Goal: Task Accomplishment & Management: Manage account settings

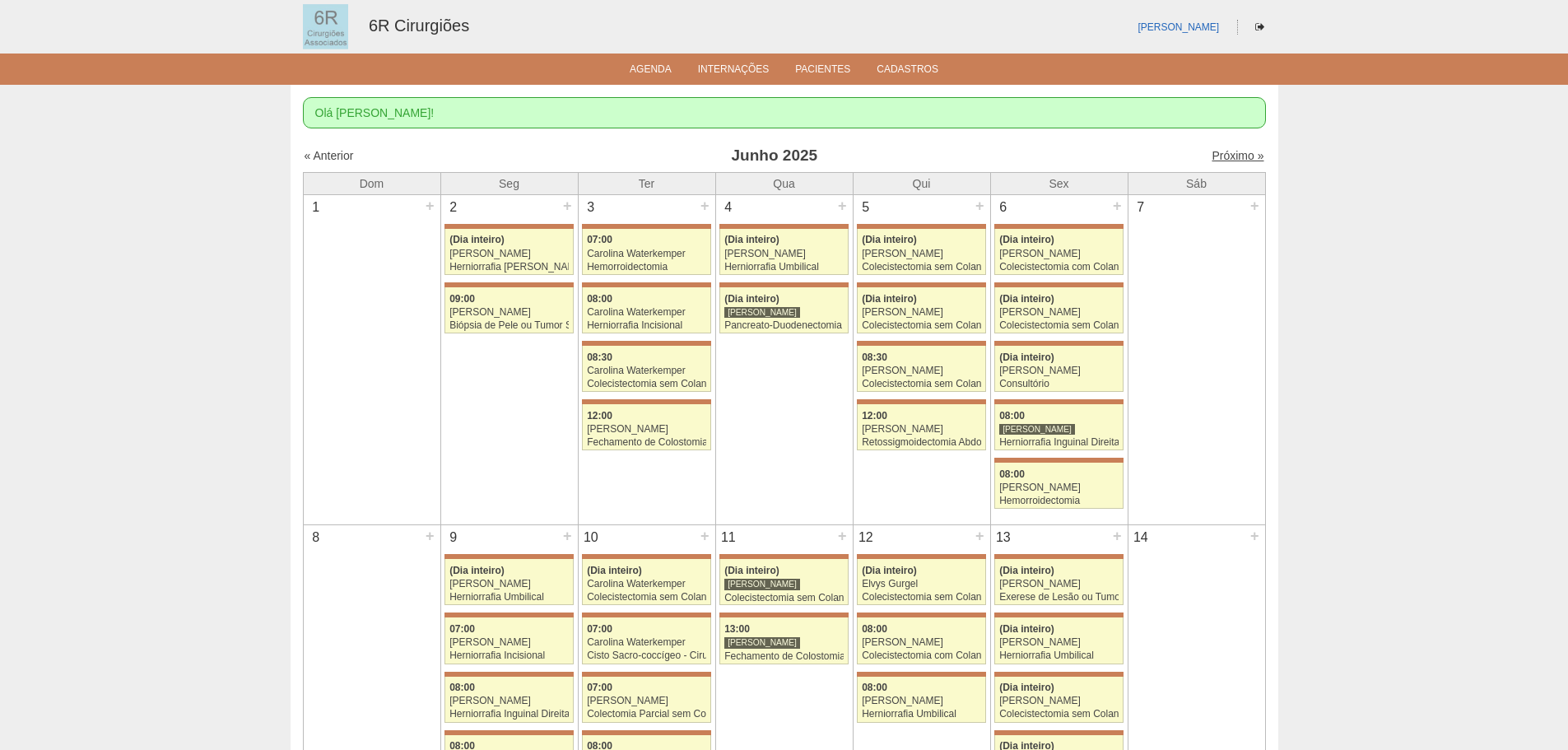
click at [1211, 153] on link "Próximo »" at bounding box center [1237, 155] width 52 height 13
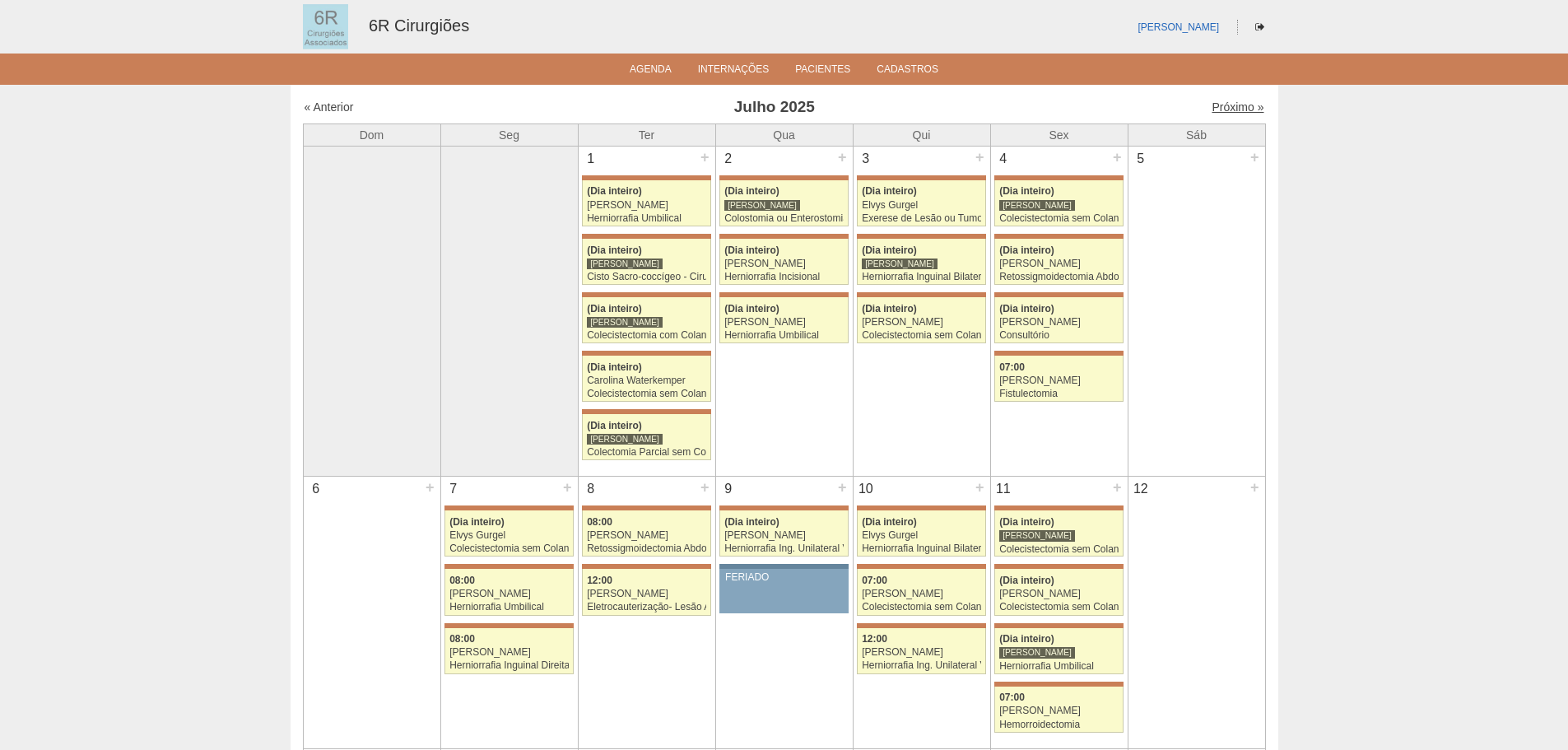
click at [1228, 108] on link "Próximo »" at bounding box center [1237, 106] width 52 height 13
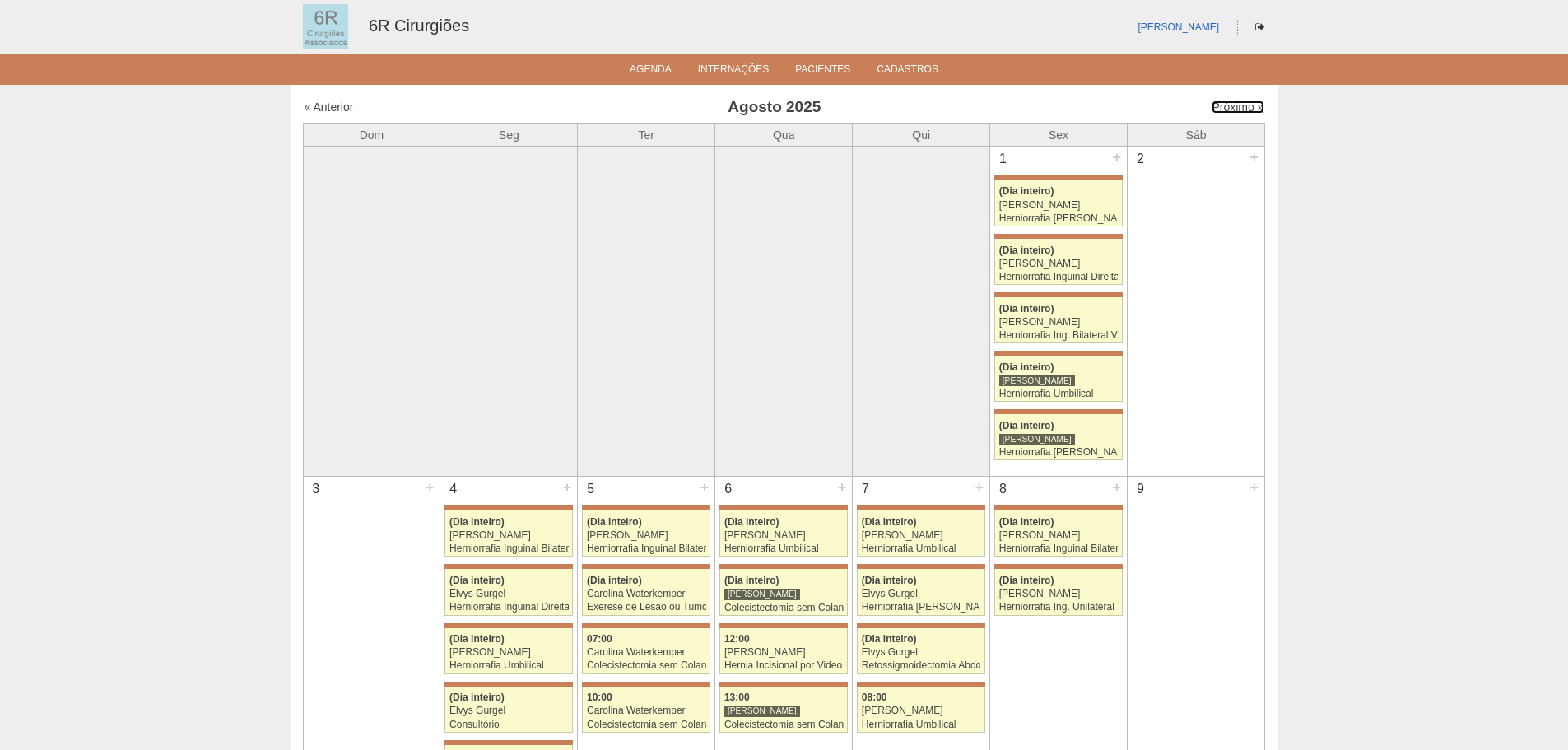
click at [1228, 108] on link "Próximo »" at bounding box center [1237, 106] width 52 height 13
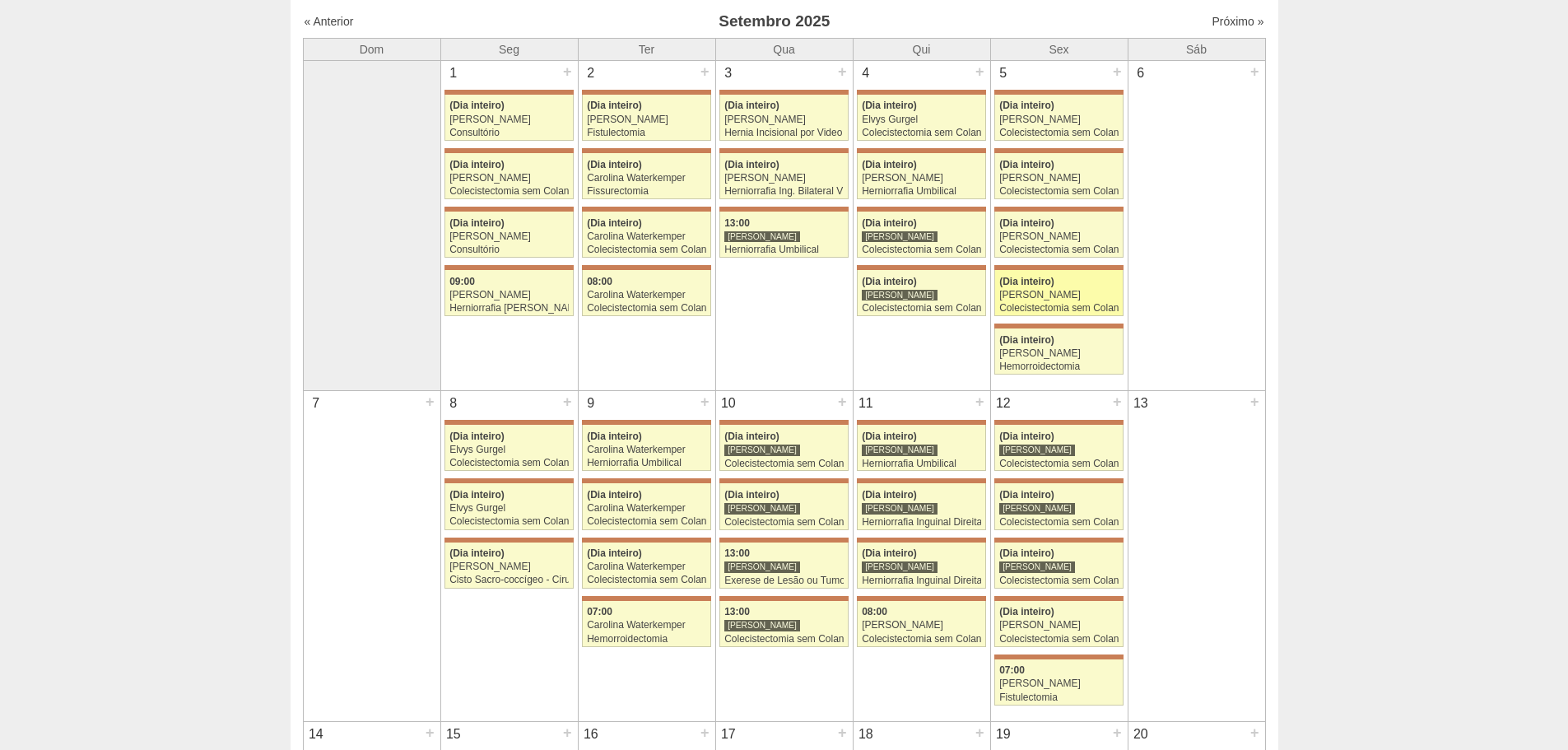
scroll to position [83, 0]
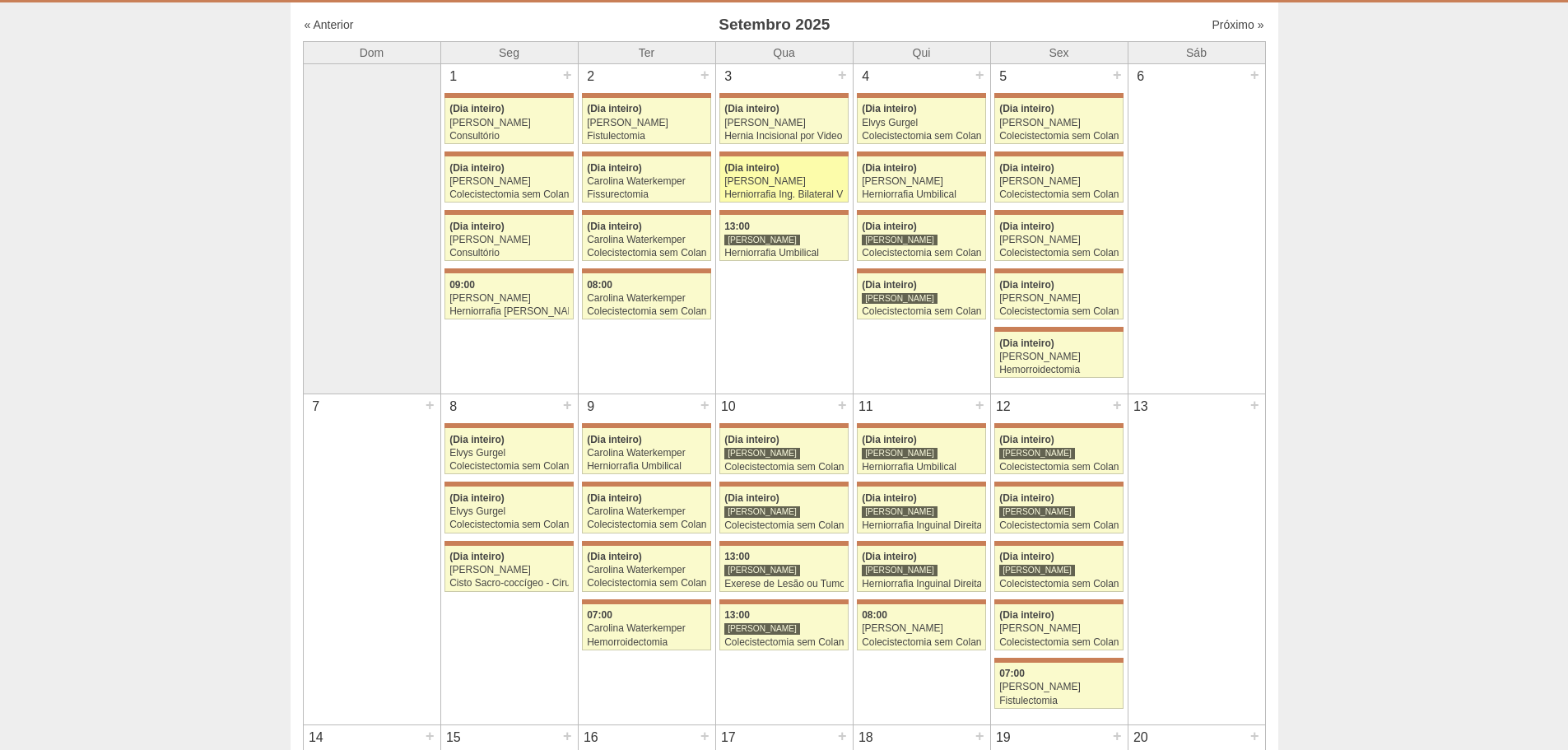
click at [804, 195] on div "Herniorrafia Ing. Bilateral VL" at bounding box center [784, 195] width 119 height 11
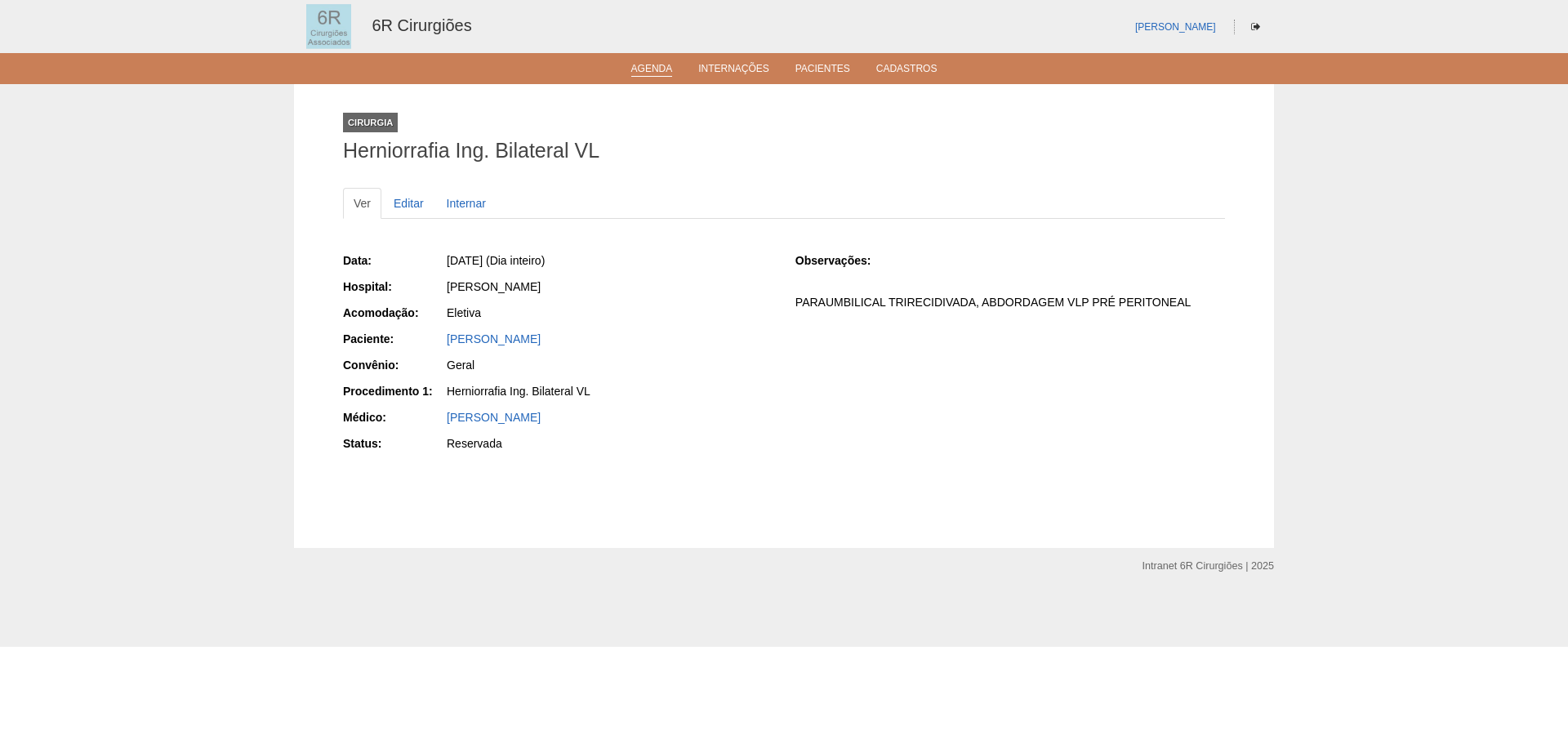
click at [664, 75] on link "Agenda" at bounding box center [652, 69] width 42 height 14
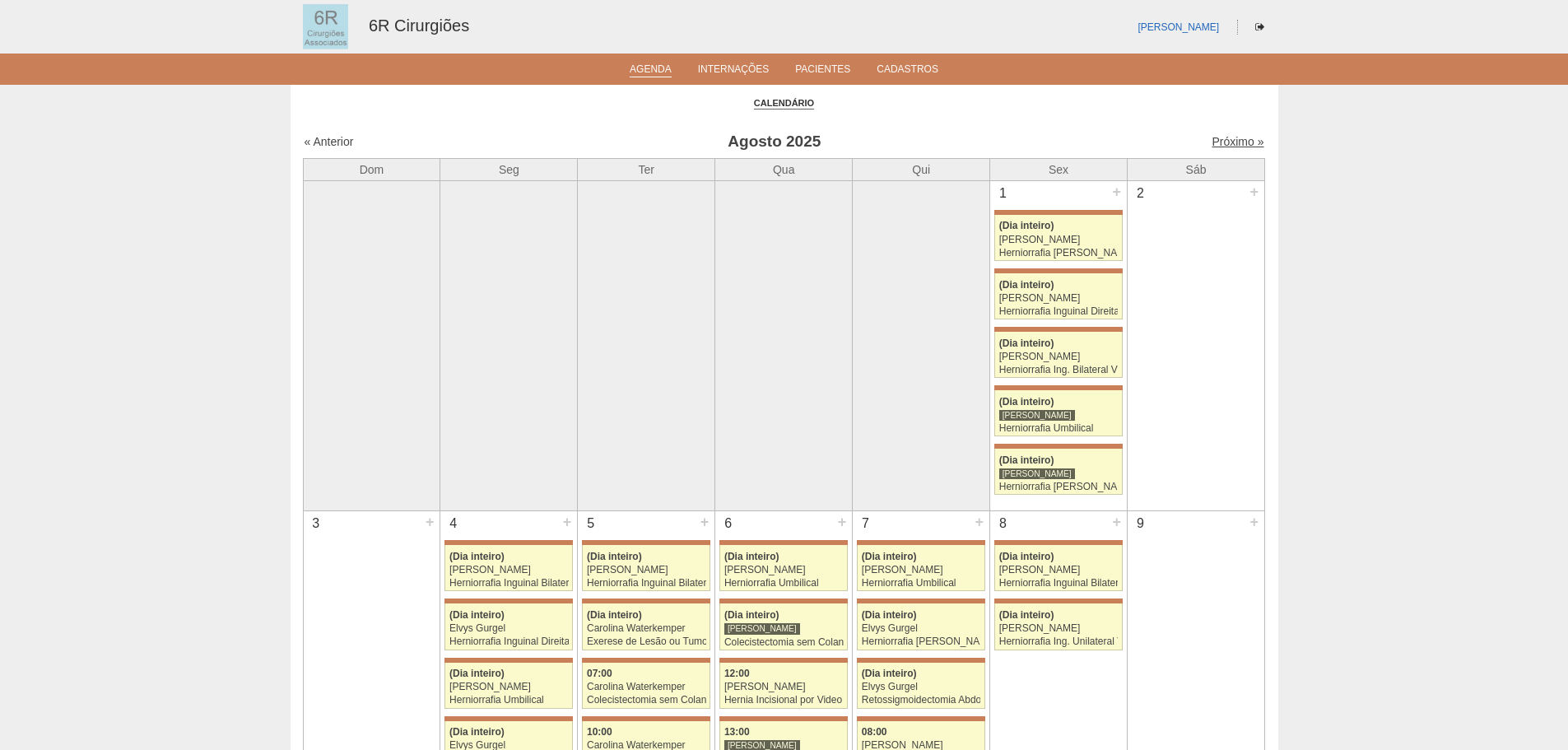
click at [1241, 142] on link "Próximo »" at bounding box center [1237, 141] width 52 height 13
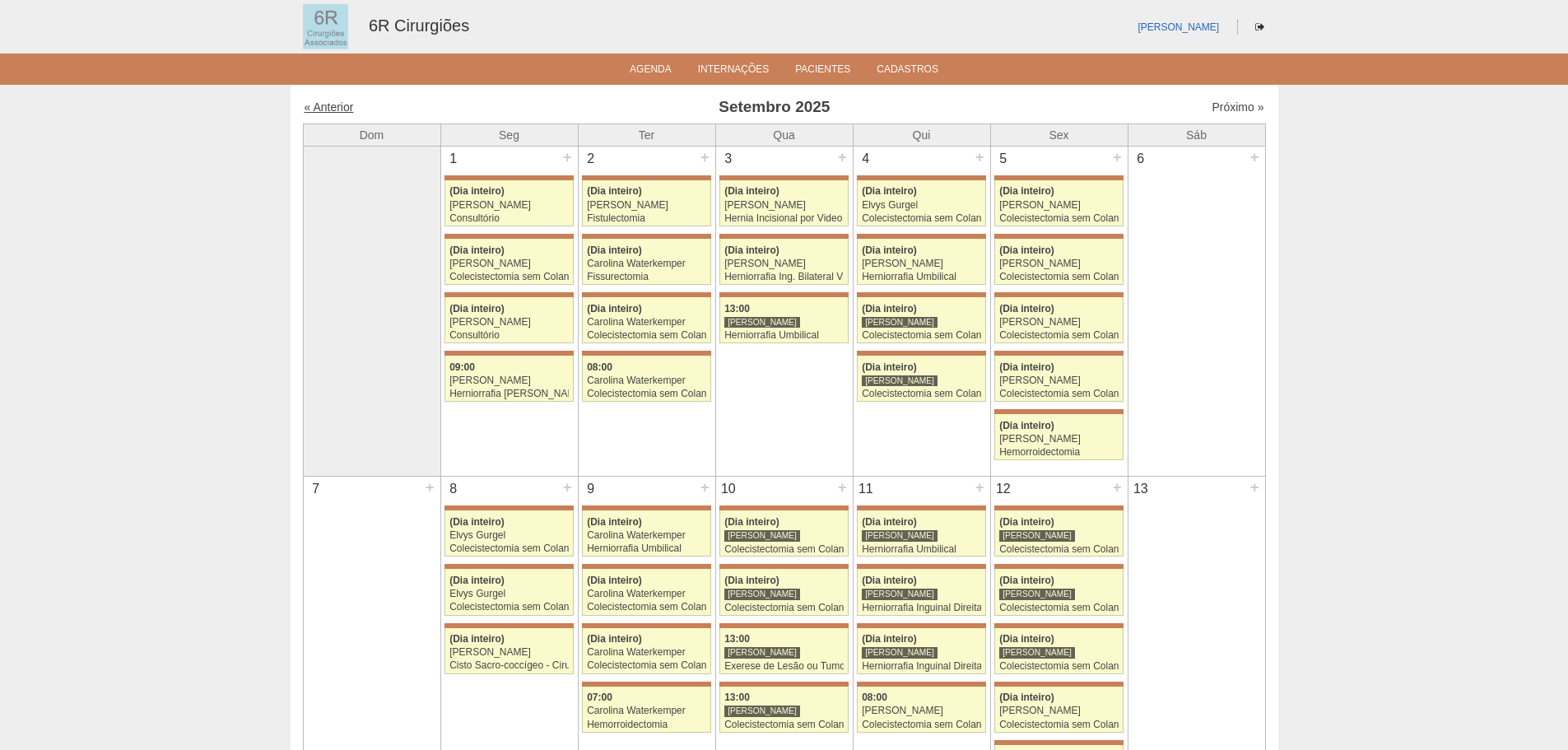
click at [347, 104] on link "« Anterior" at bounding box center [329, 106] width 49 height 13
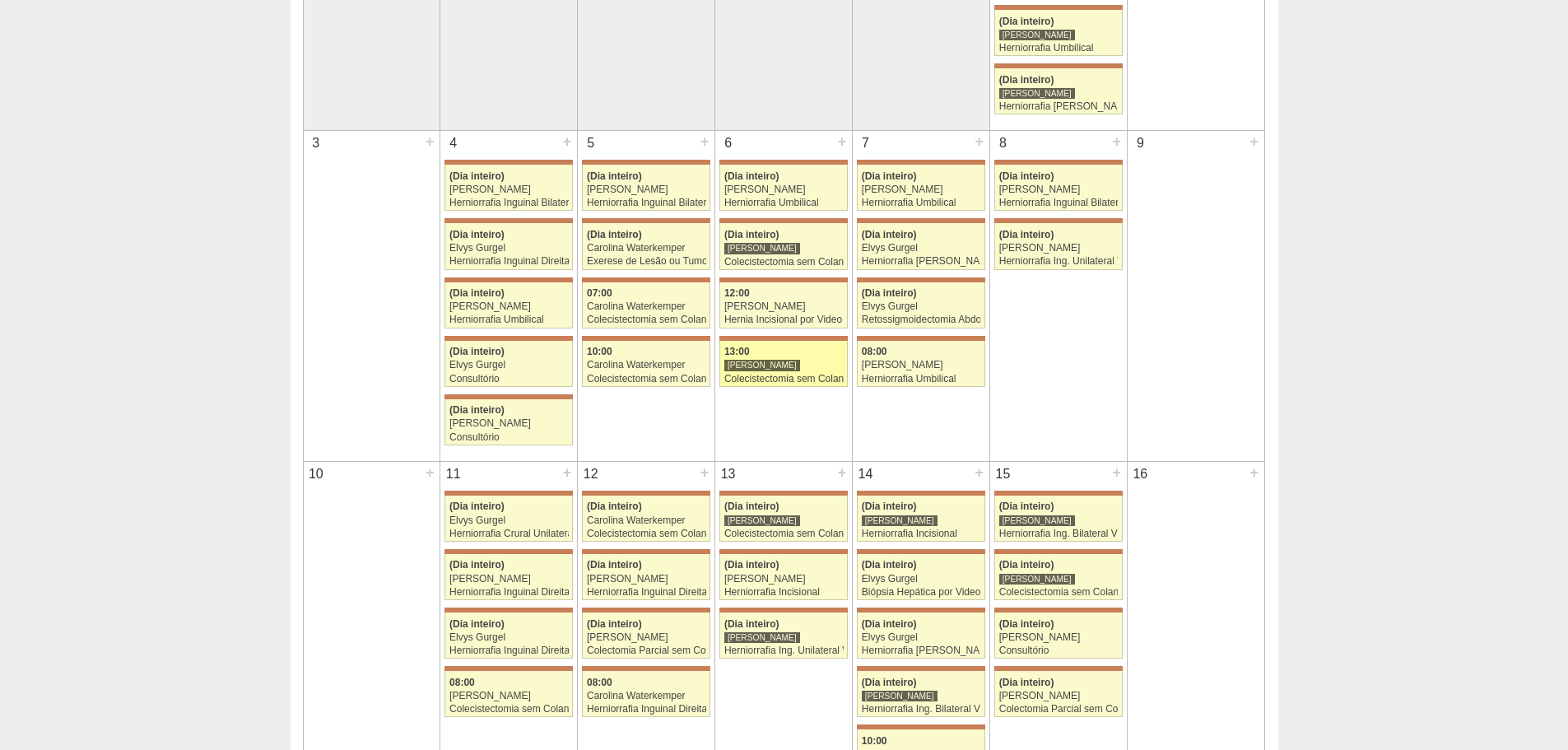
scroll to position [83, 0]
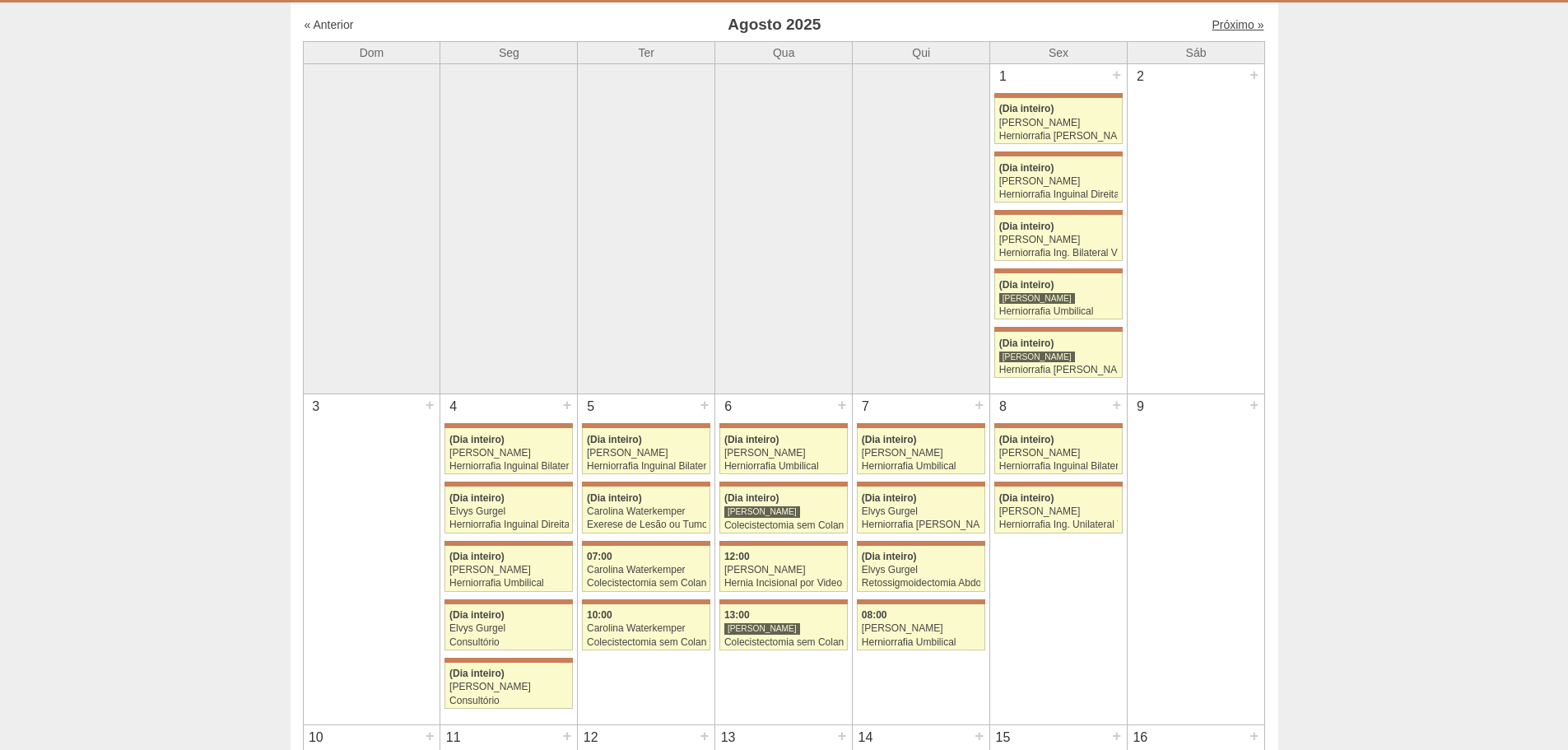
click at [1225, 30] on link "Próximo »" at bounding box center [1237, 25] width 52 height 13
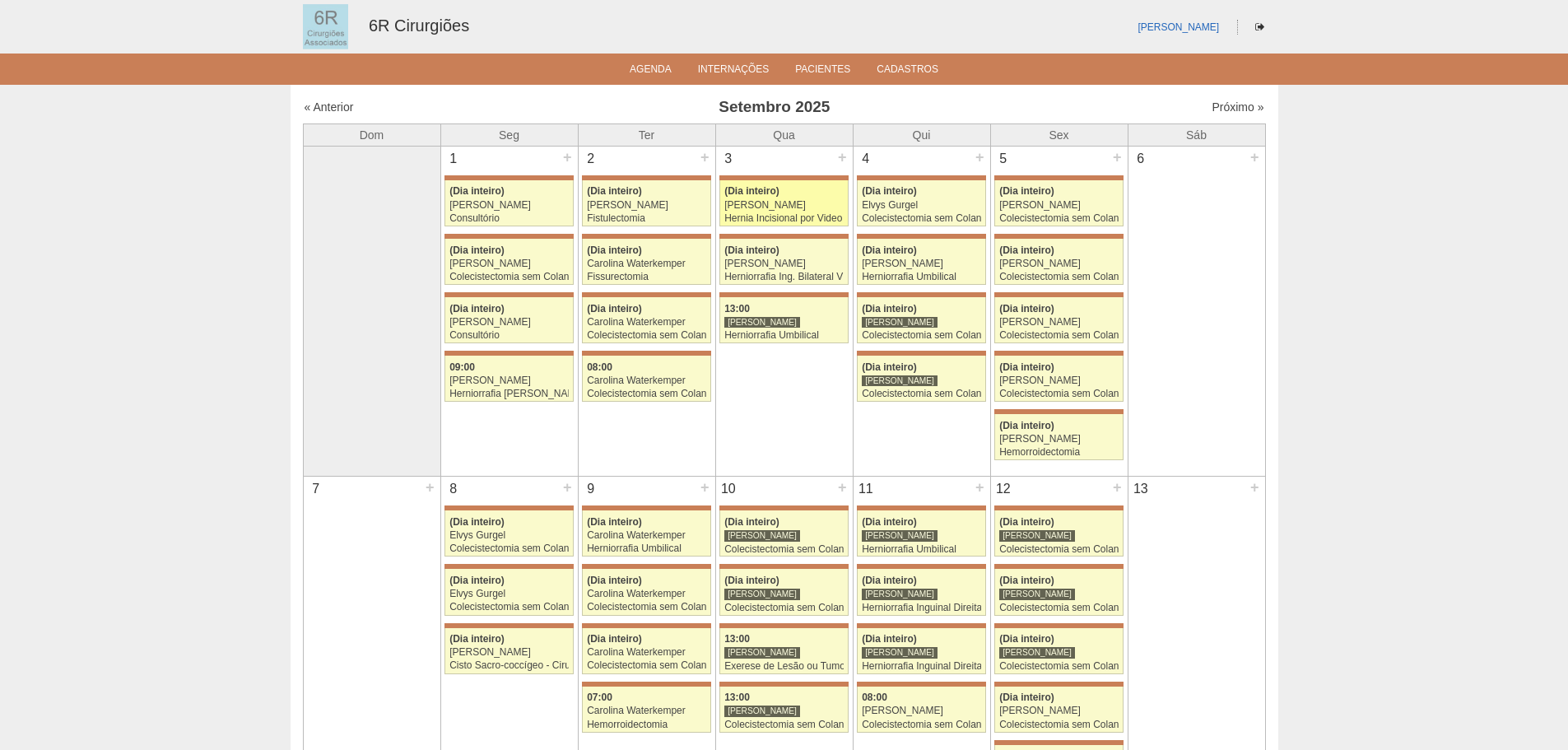
click at [814, 215] on div "Hernia Incisional por Video" at bounding box center [784, 218] width 119 height 11
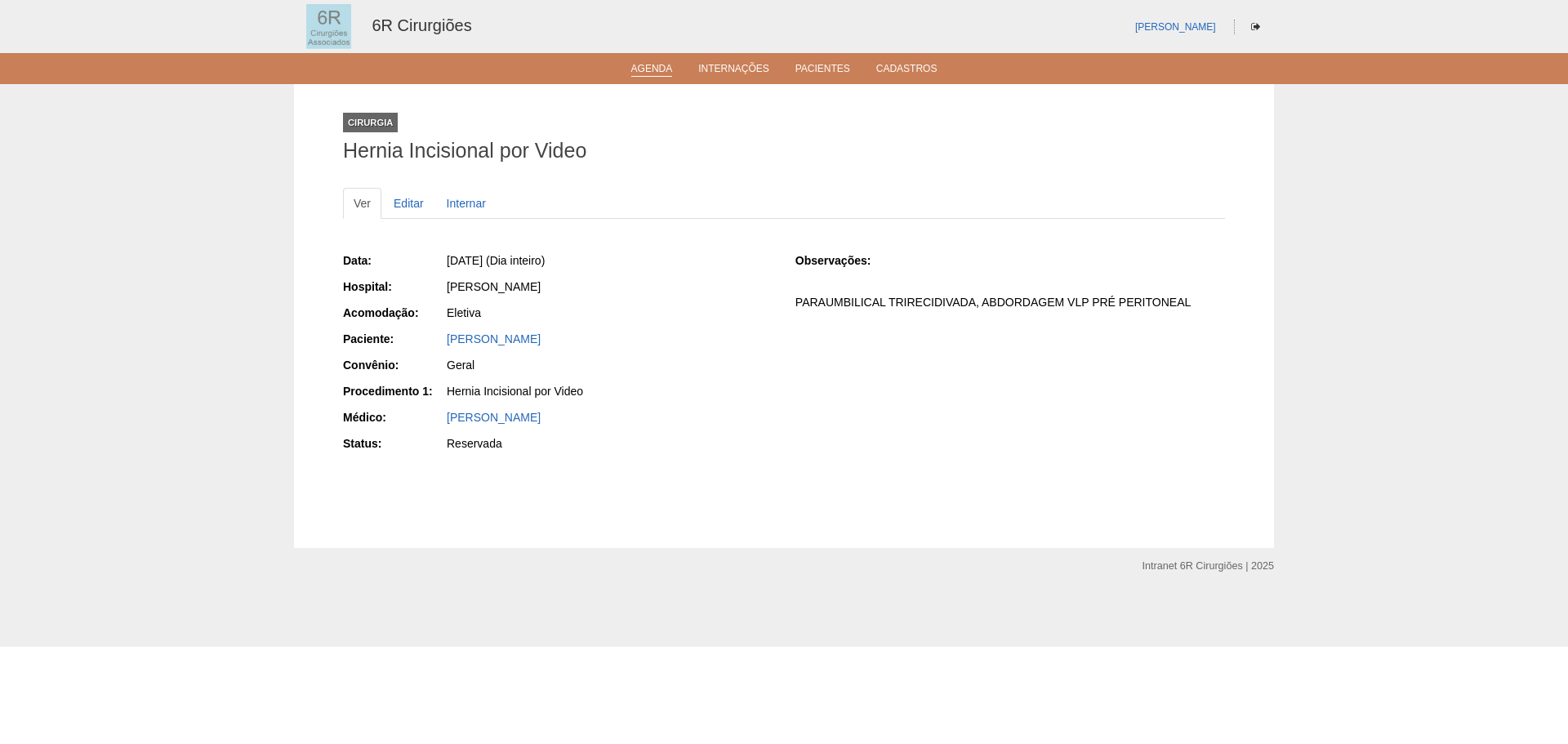
click at [639, 69] on link "Agenda" at bounding box center [652, 69] width 42 height 14
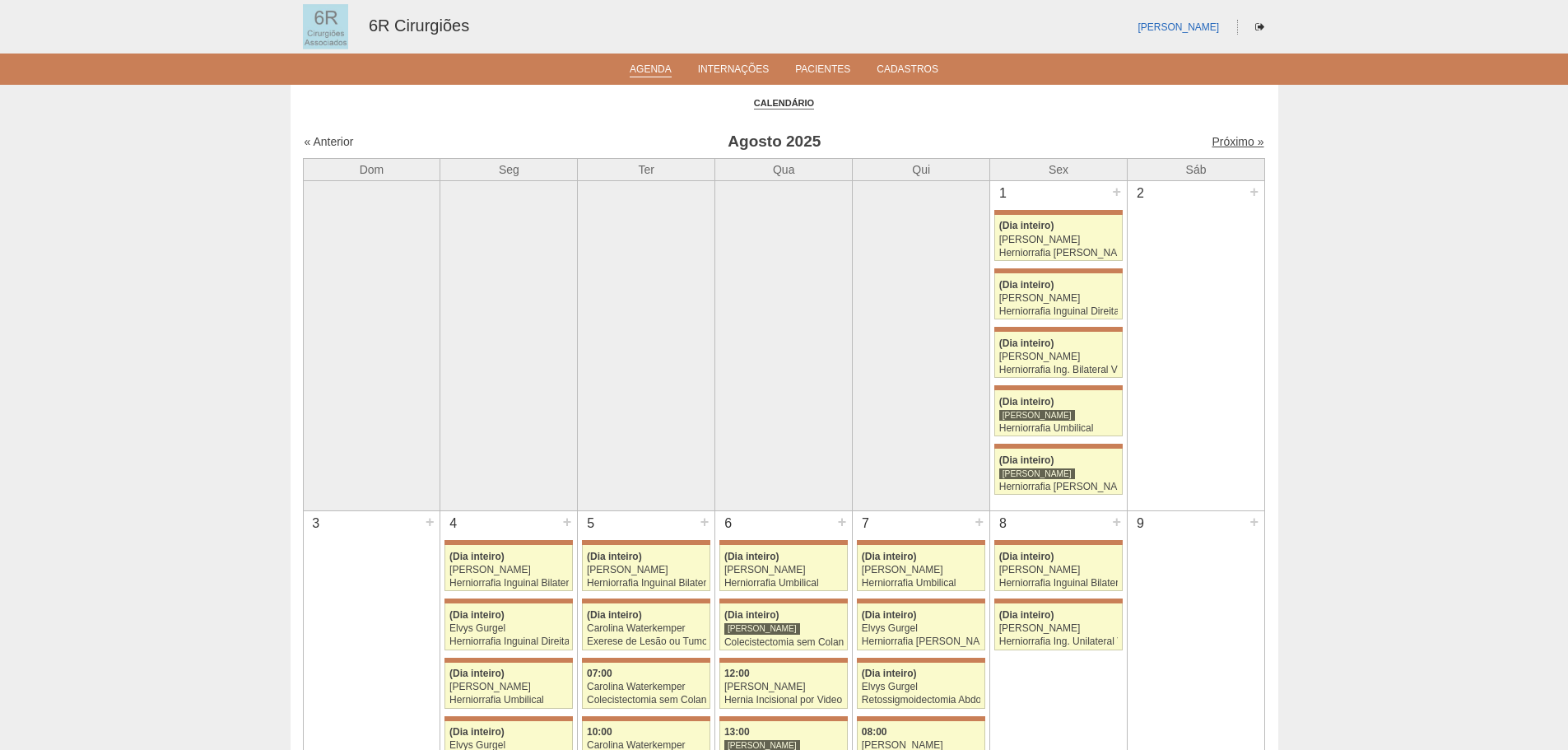
click at [1222, 143] on link "Próximo »" at bounding box center [1237, 141] width 52 height 13
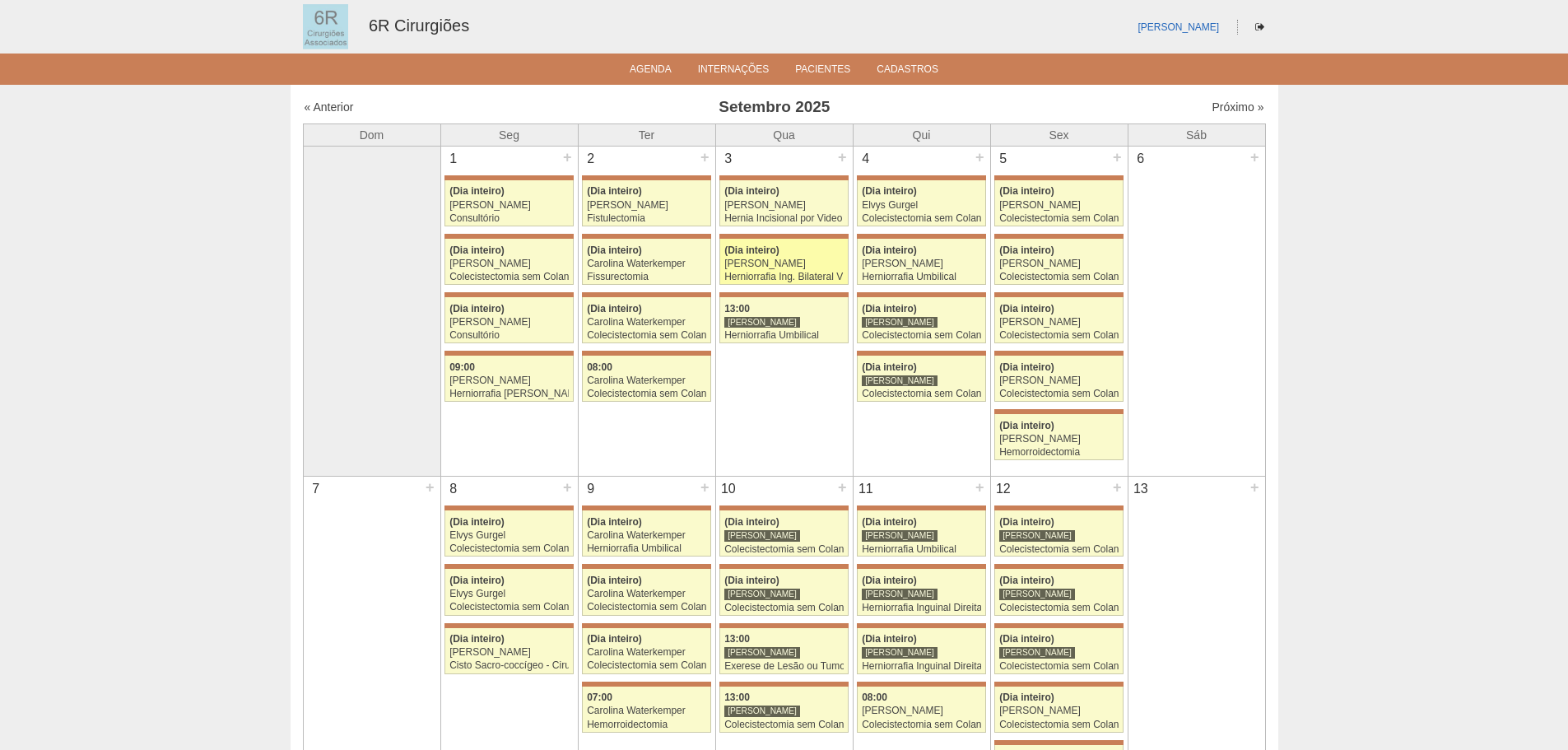
click at [839, 265] on div "[PERSON_NAME]" at bounding box center [784, 264] width 119 height 11
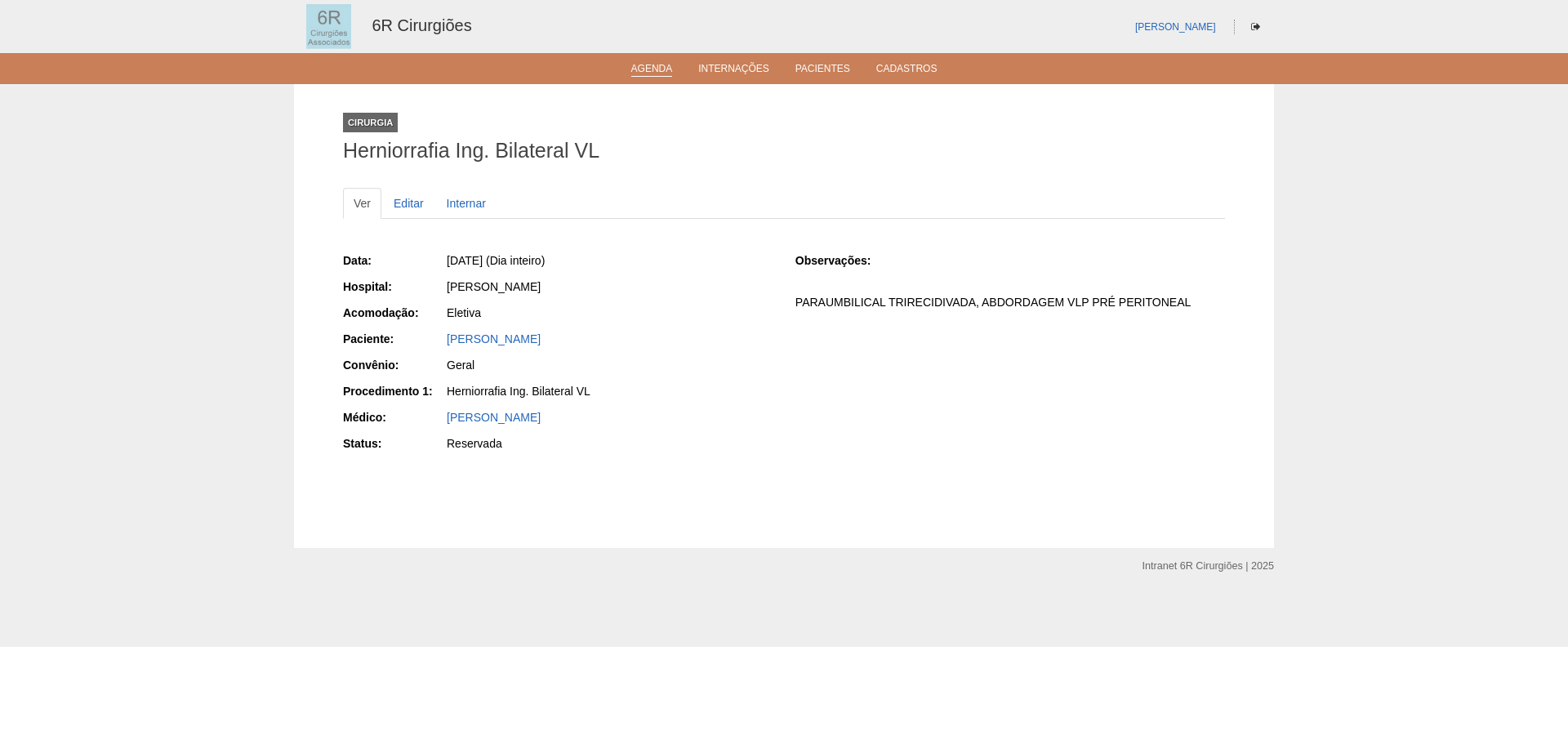
click at [660, 65] on link "Agenda" at bounding box center [652, 69] width 42 height 14
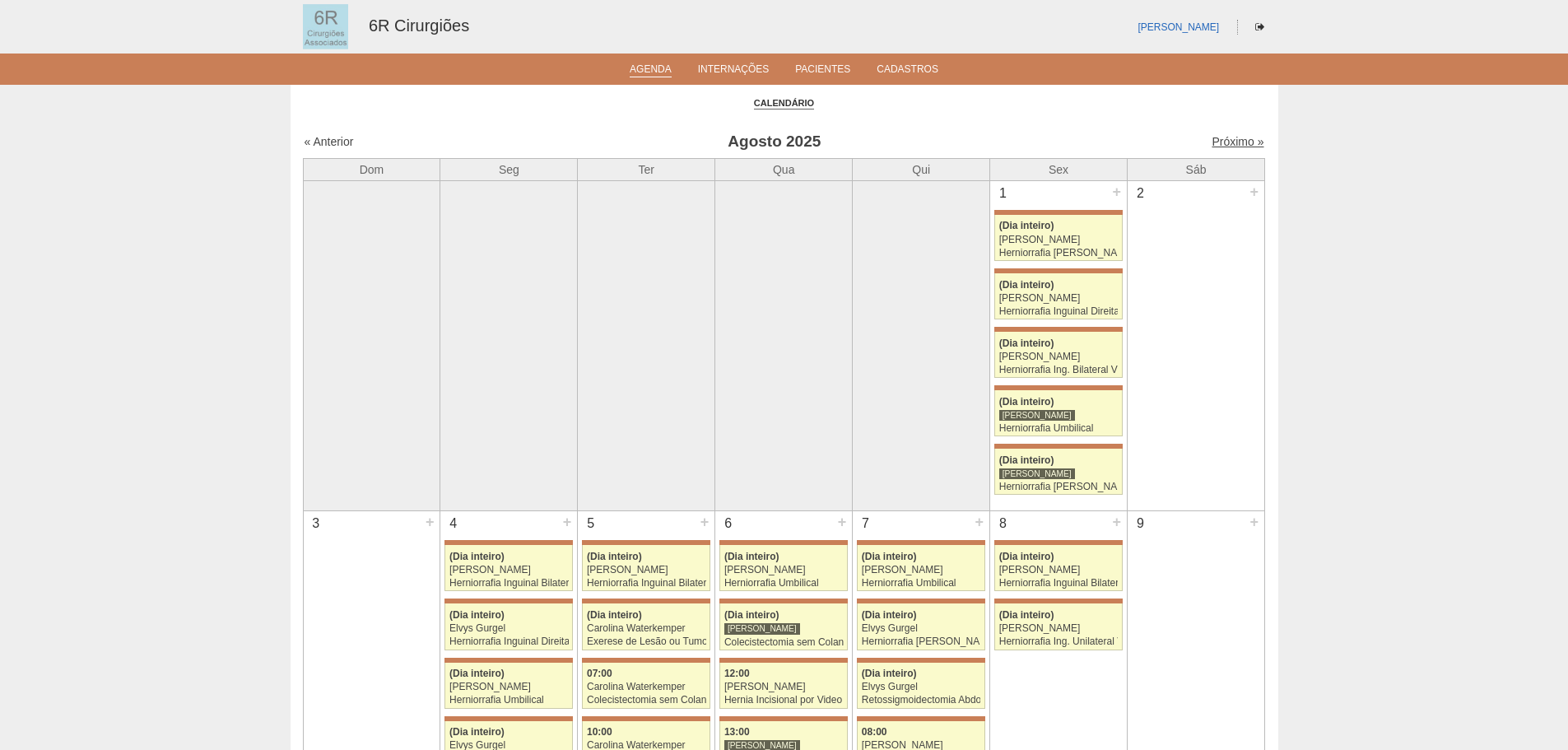
click at [1215, 141] on link "Próximo »" at bounding box center [1237, 141] width 52 height 13
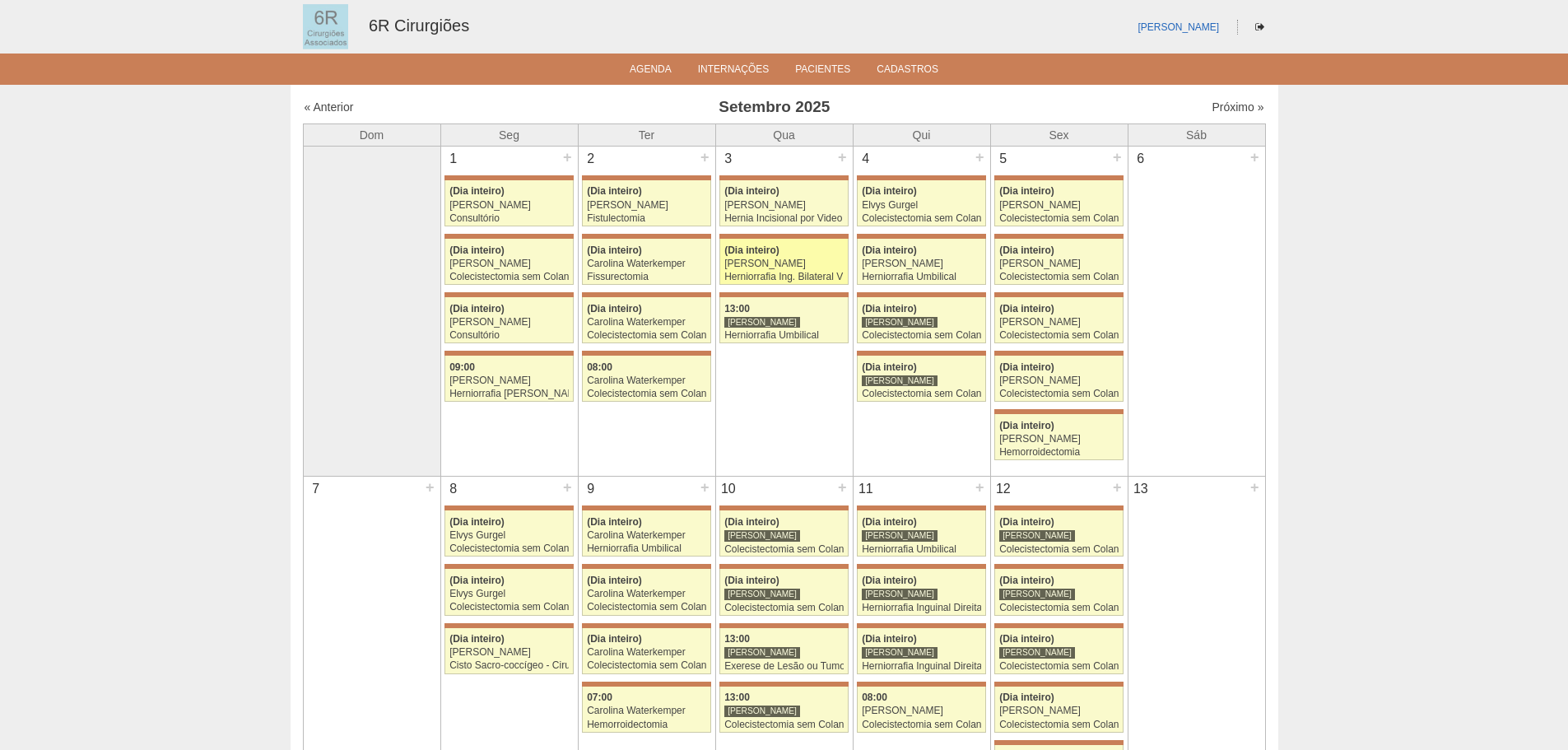
click at [812, 256] on link "71205 [PERSON_NAME] (Dia inteiro) [PERSON_NAME] Herniorrafia Ing. Bilateral VL …" at bounding box center [783, 262] width 128 height 46
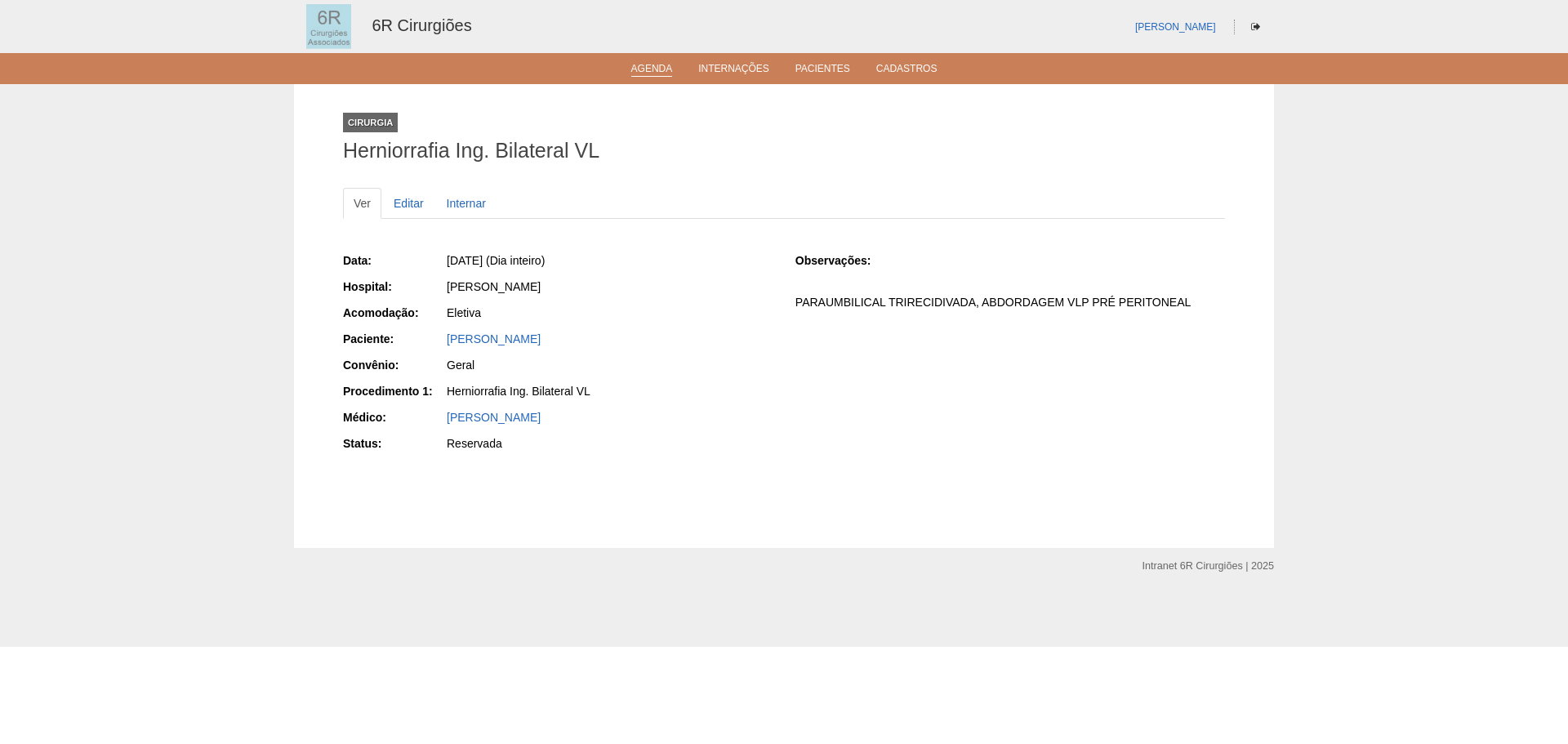
click at [668, 71] on link "Agenda" at bounding box center [652, 69] width 42 height 14
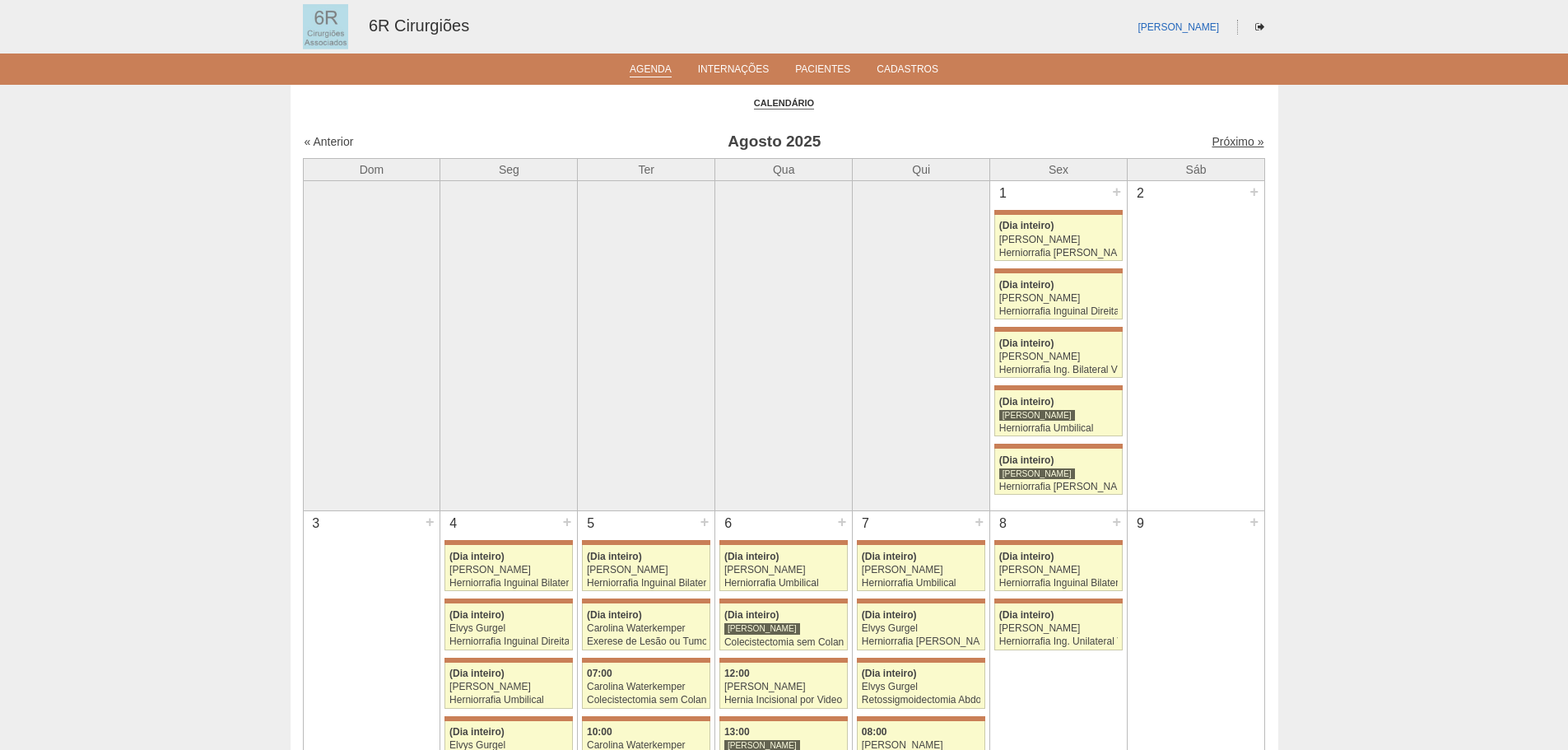
click at [1211, 140] on link "Próximo »" at bounding box center [1237, 141] width 52 height 13
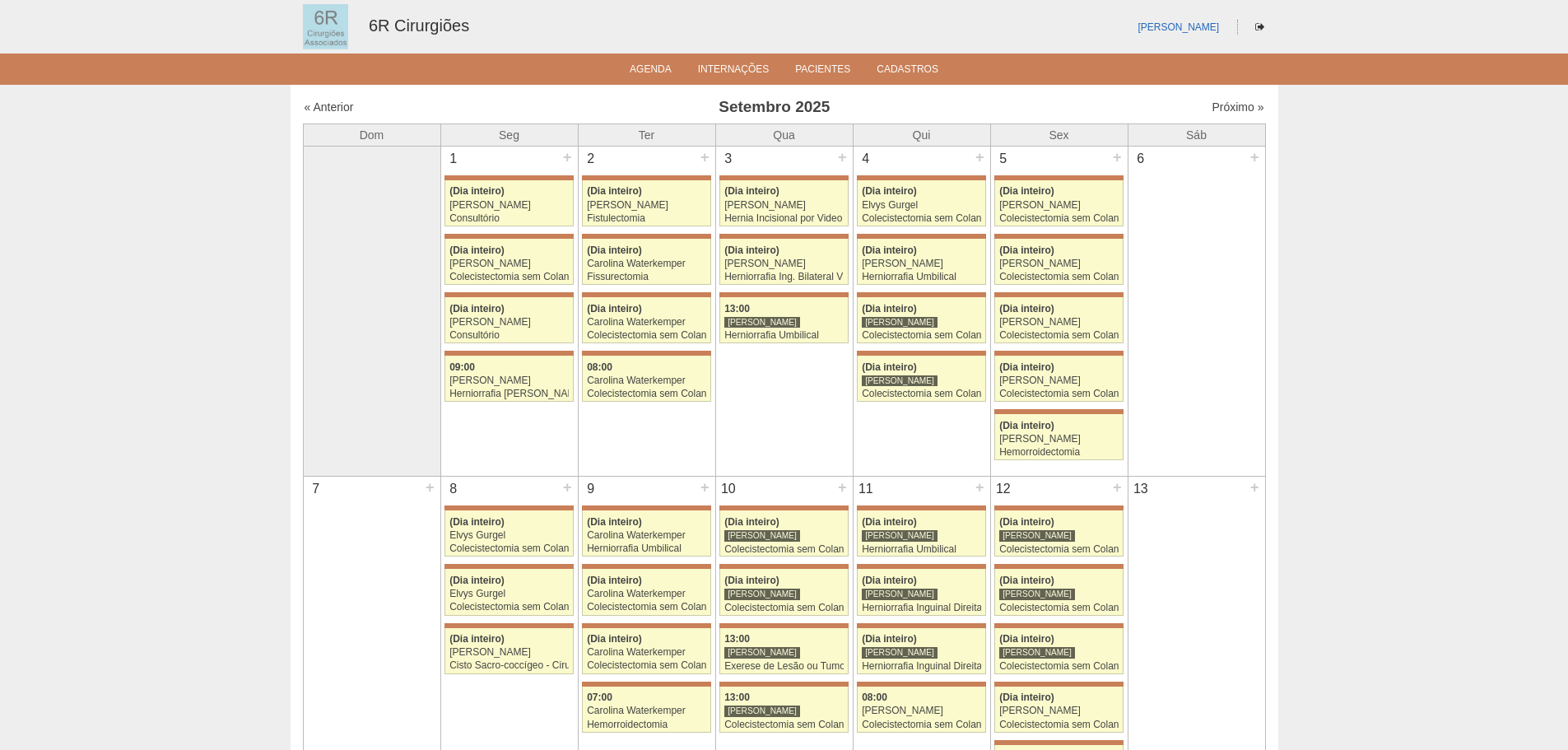
click at [349, 116] on div "« Anterior Setembro 2025 Próximo »" at bounding box center [784, 110] width 963 height 26
click at [342, 110] on link "« Anterior" at bounding box center [329, 106] width 49 height 13
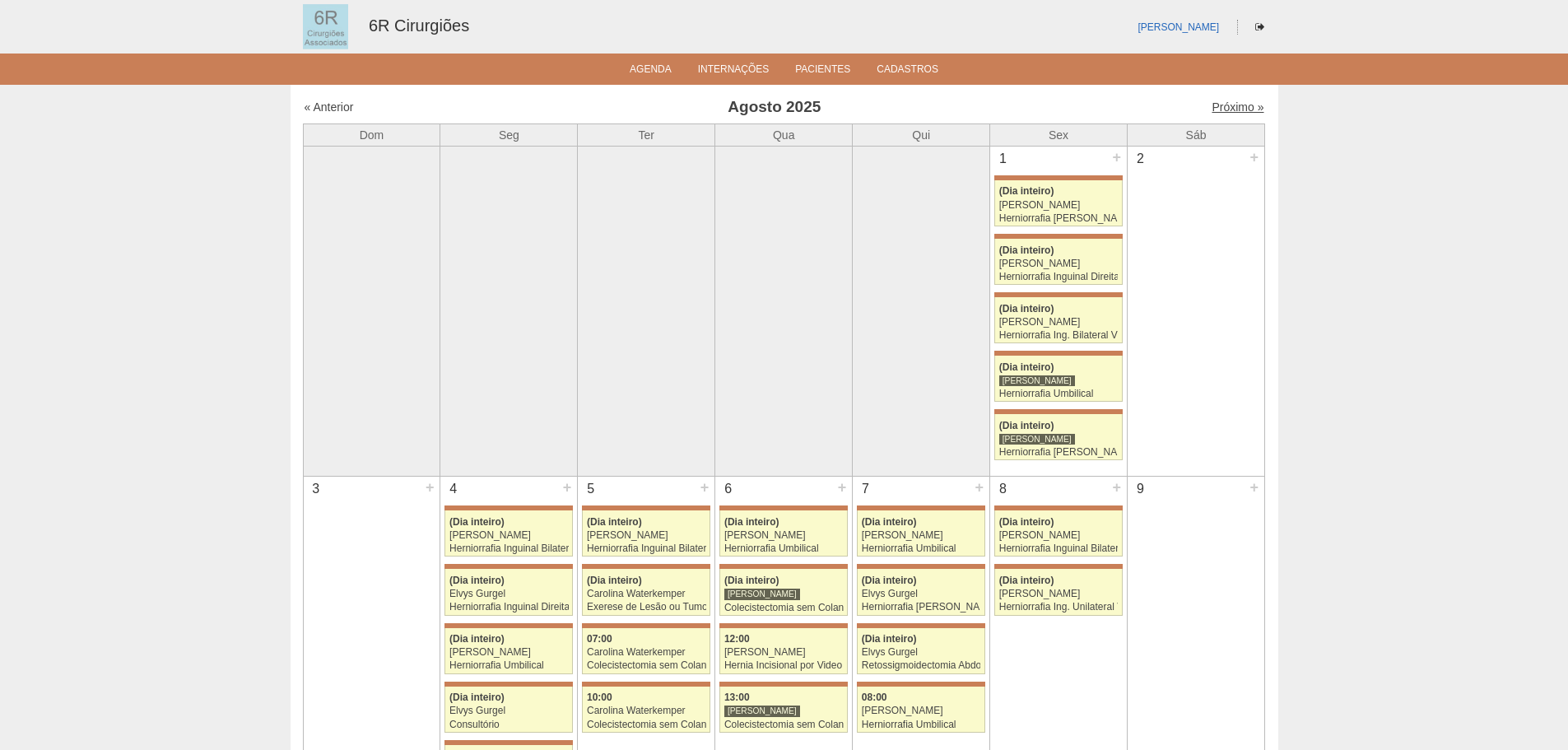
click at [1250, 110] on link "Próximo »" at bounding box center [1237, 106] width 52 height 13
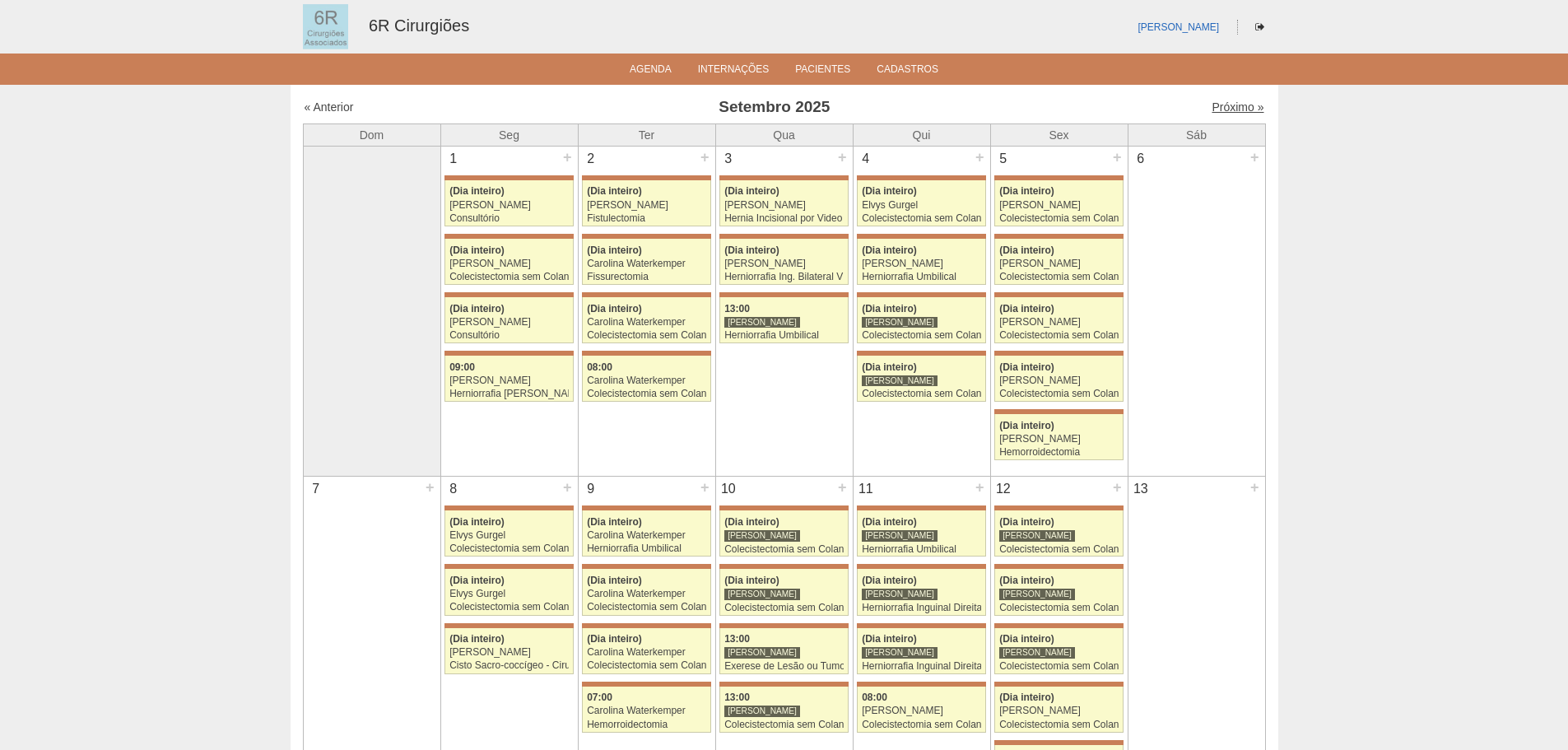
click at [1231, 109] on link "Próximo »" at bounding box center [1237, 106] width 52 height 13
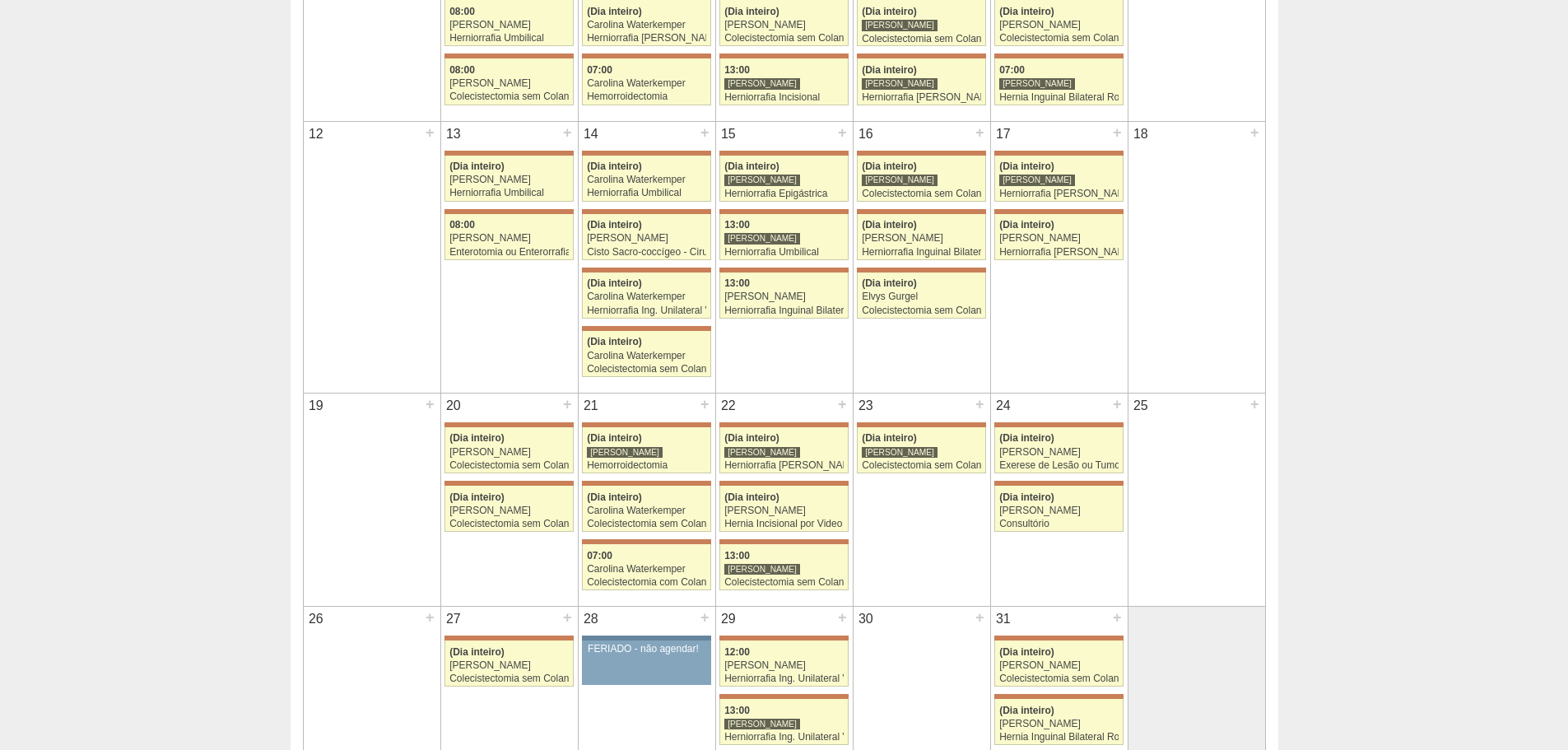
scroll to position [741, 0]
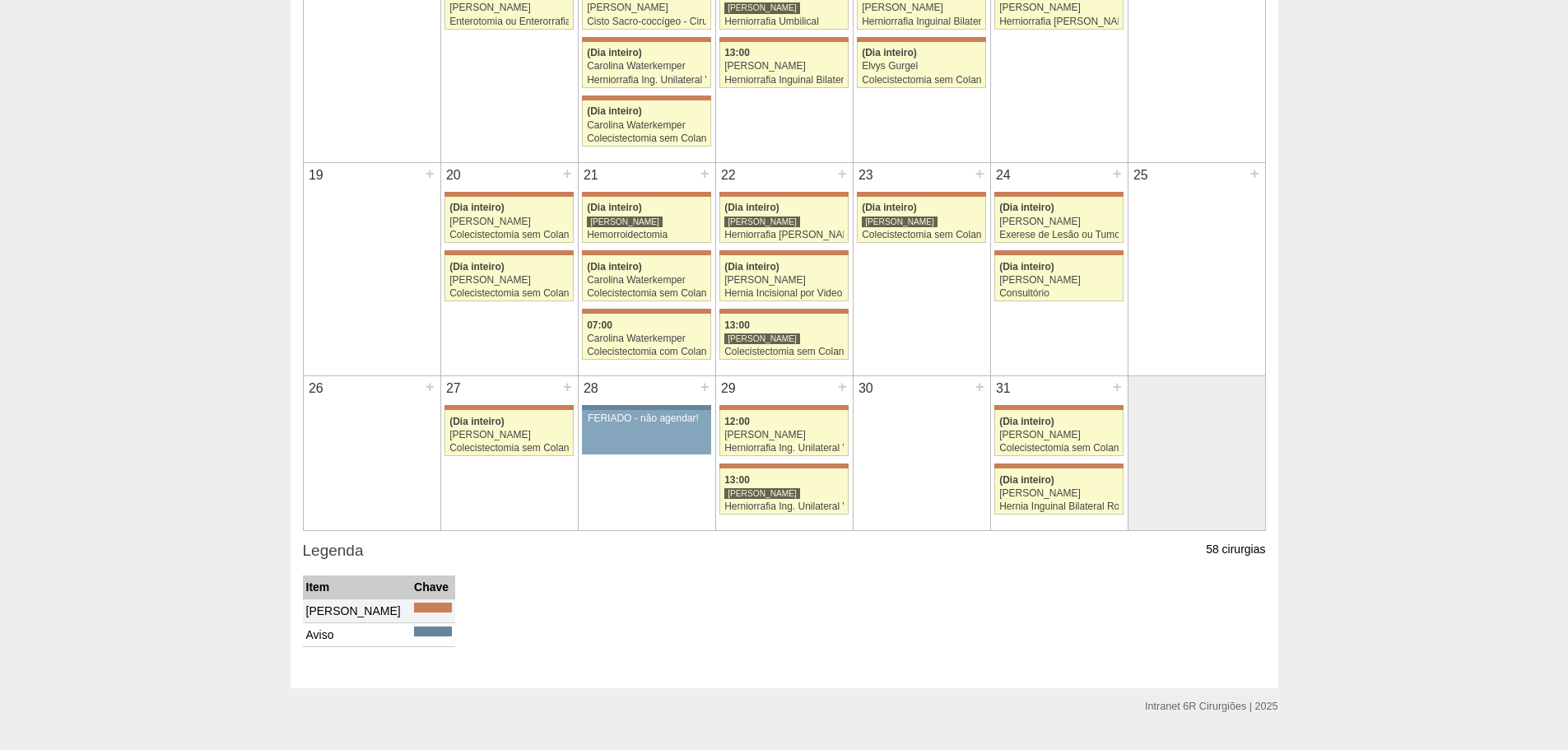
click at [1044, 525] on td "31 + 71630 Bruno Bulisani (Dia inteiro) Gabriel Lopes Colecistectomia sem Colan…" at bounding box center [1059, 454] width 137 height 155
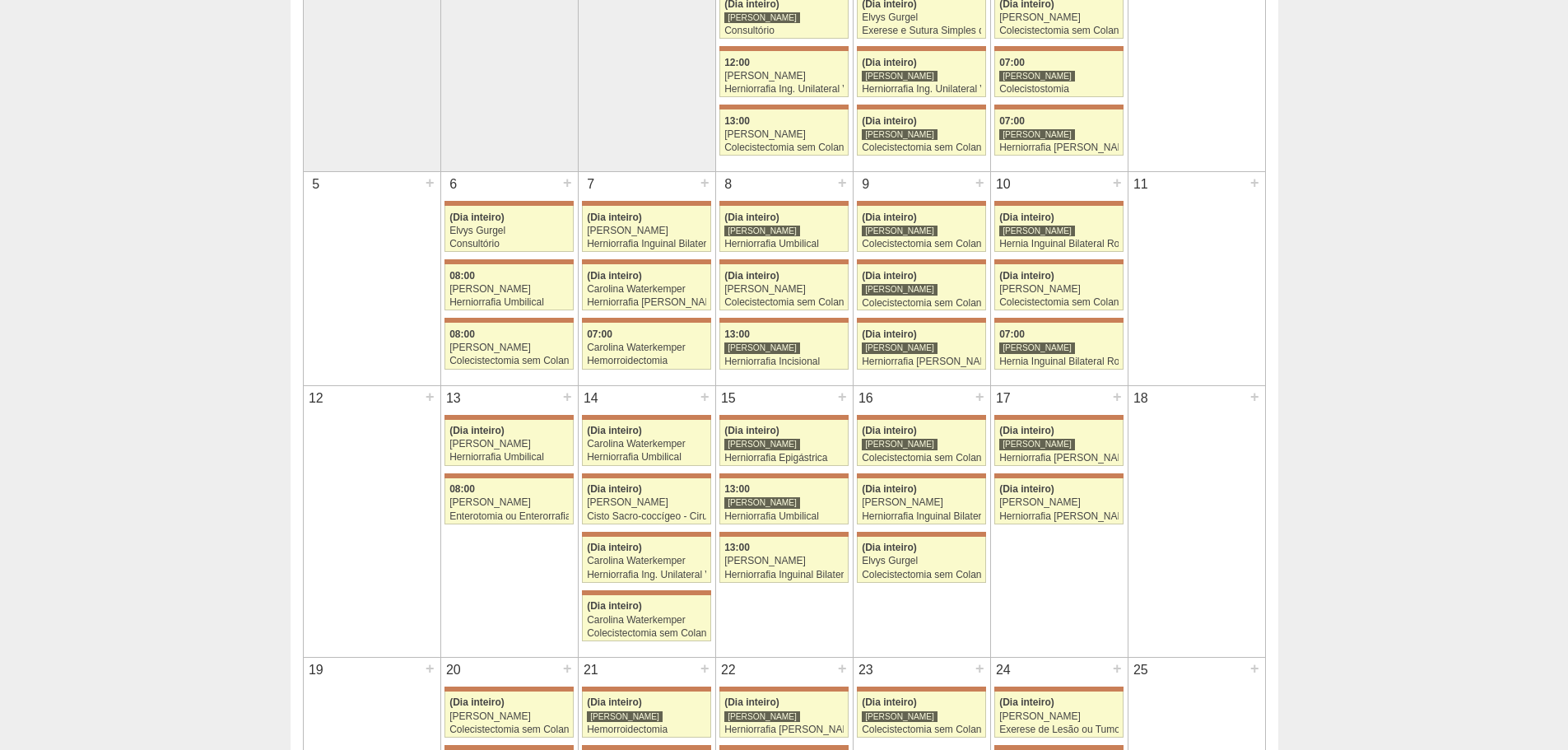
scroll to position [0, 0]
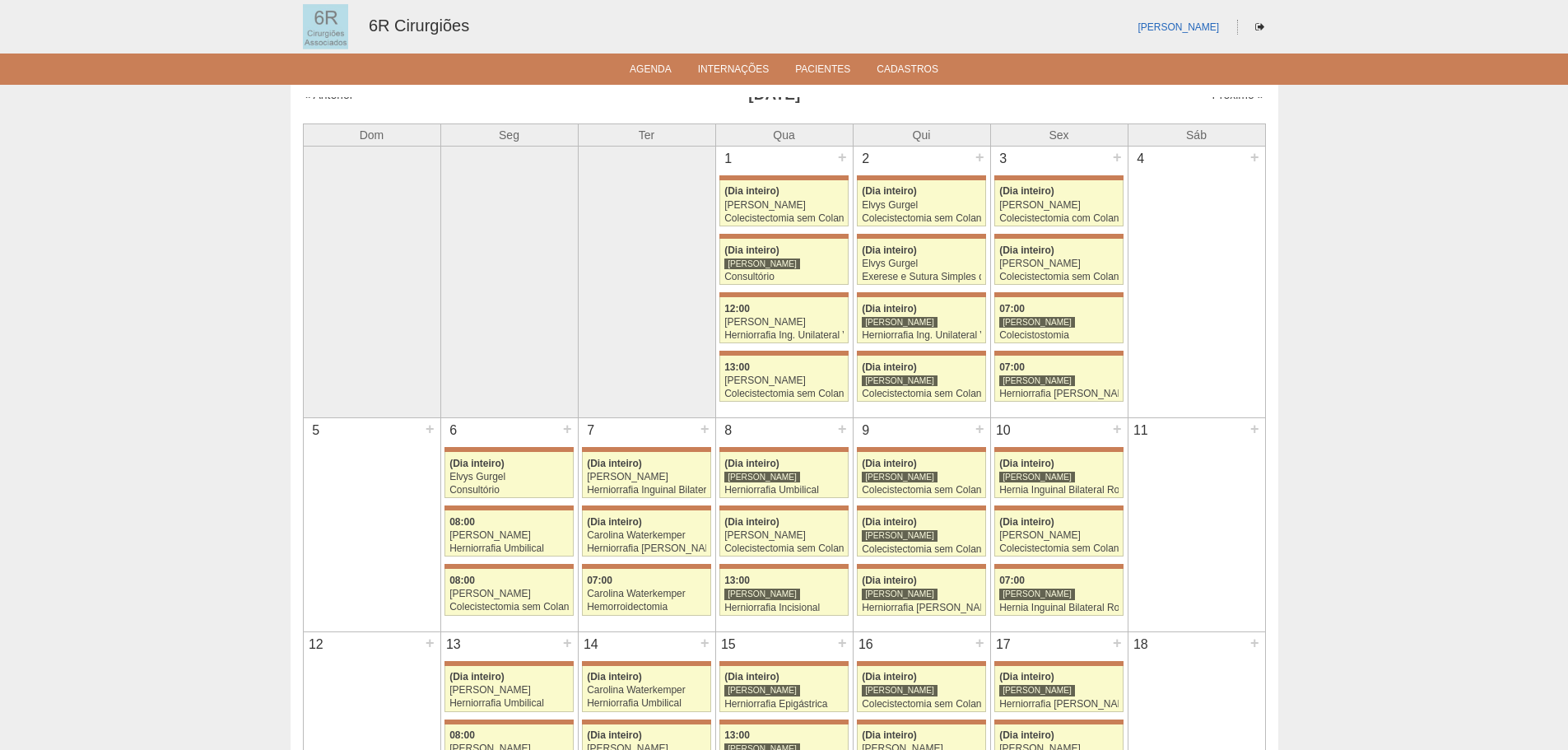
click at [377, 152] on div at bounding box center [372, 175] width 136 height 57
click at [327, 99] on link "« Anterior" at bounding box center [329, 95] width 49 height 13
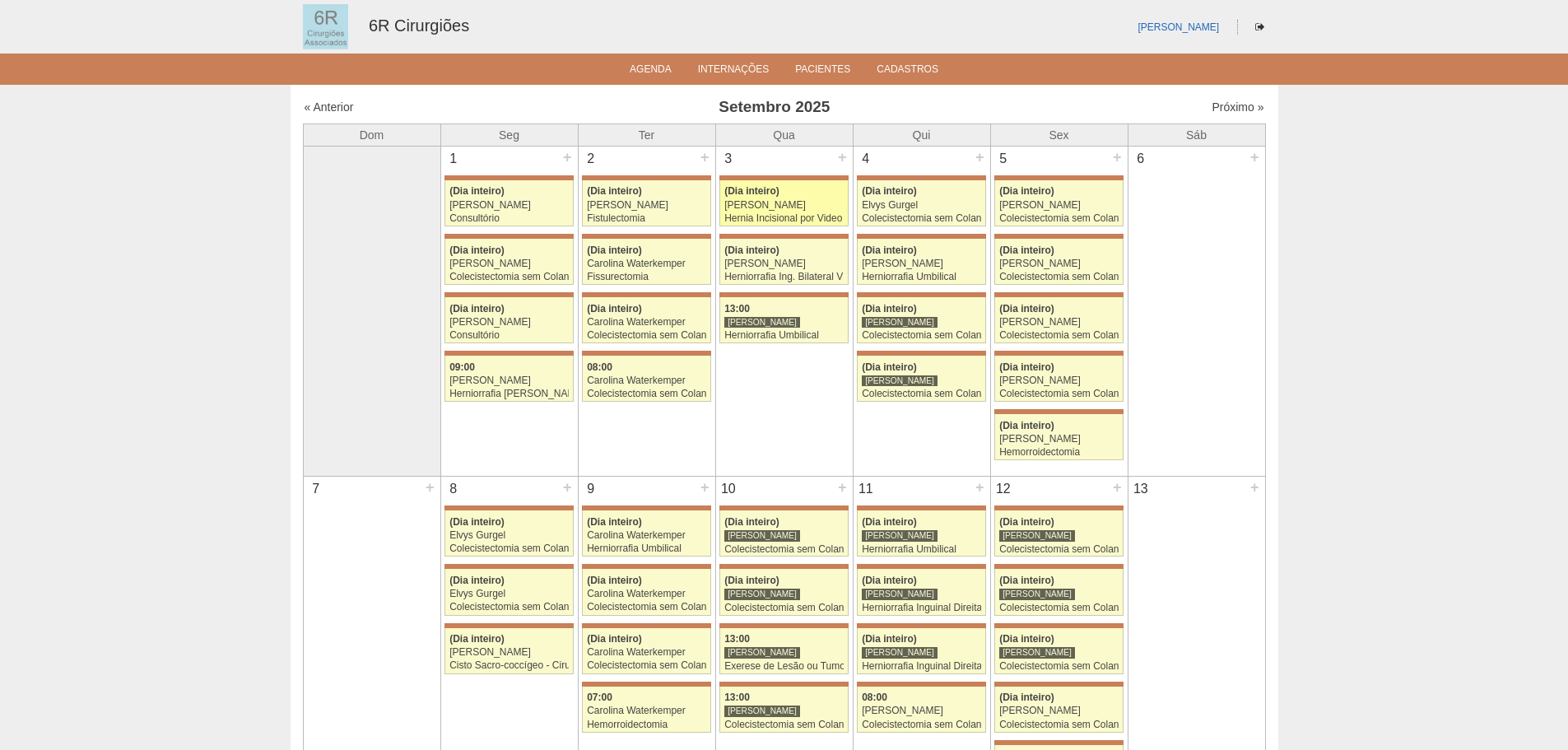
click at [760, 200] on div "[PERSON_NAME]" at bounding box center [784, 205] width 119 height 11
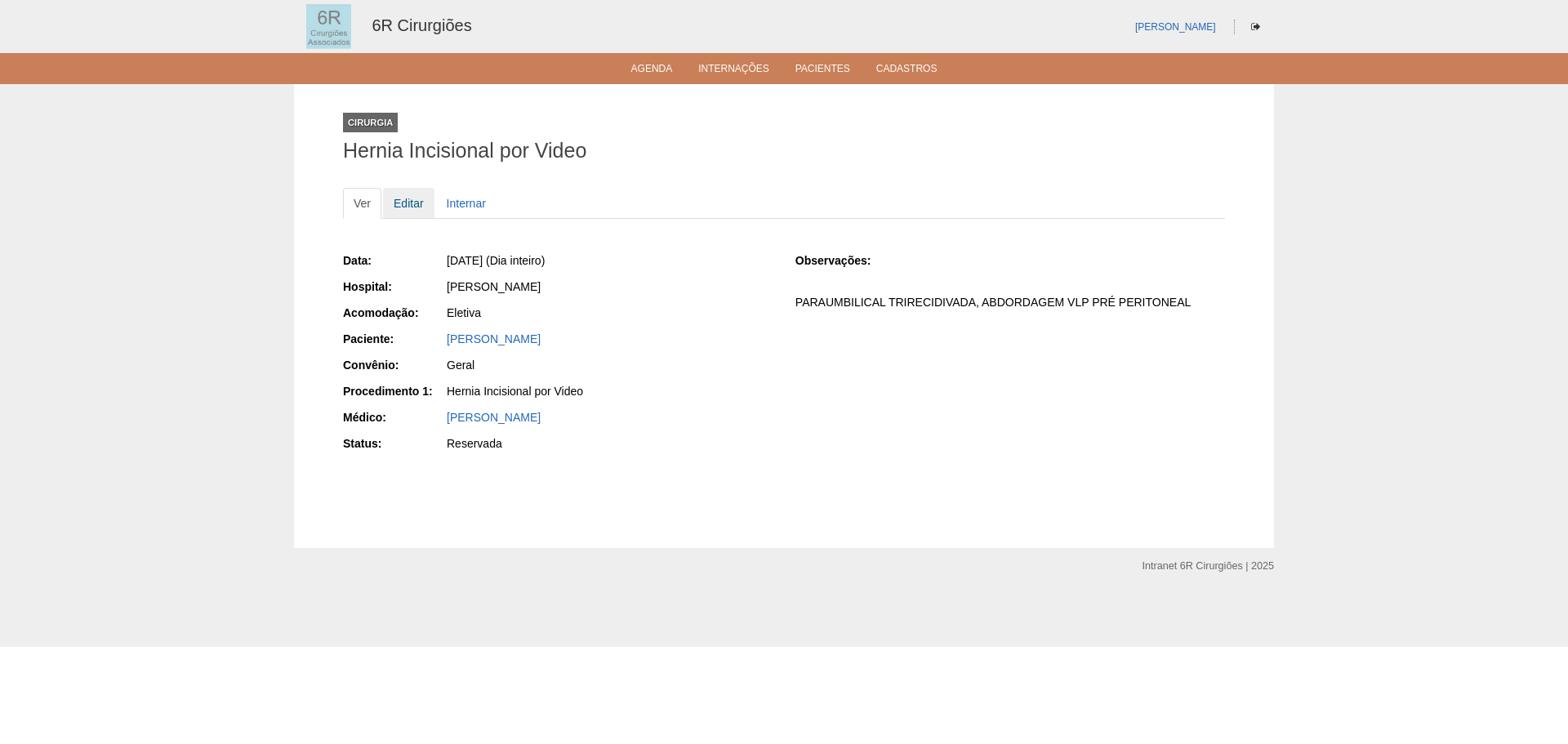
click at [429, 208] on link "Editar" at bounding box center [409, 203] width 51 height 31
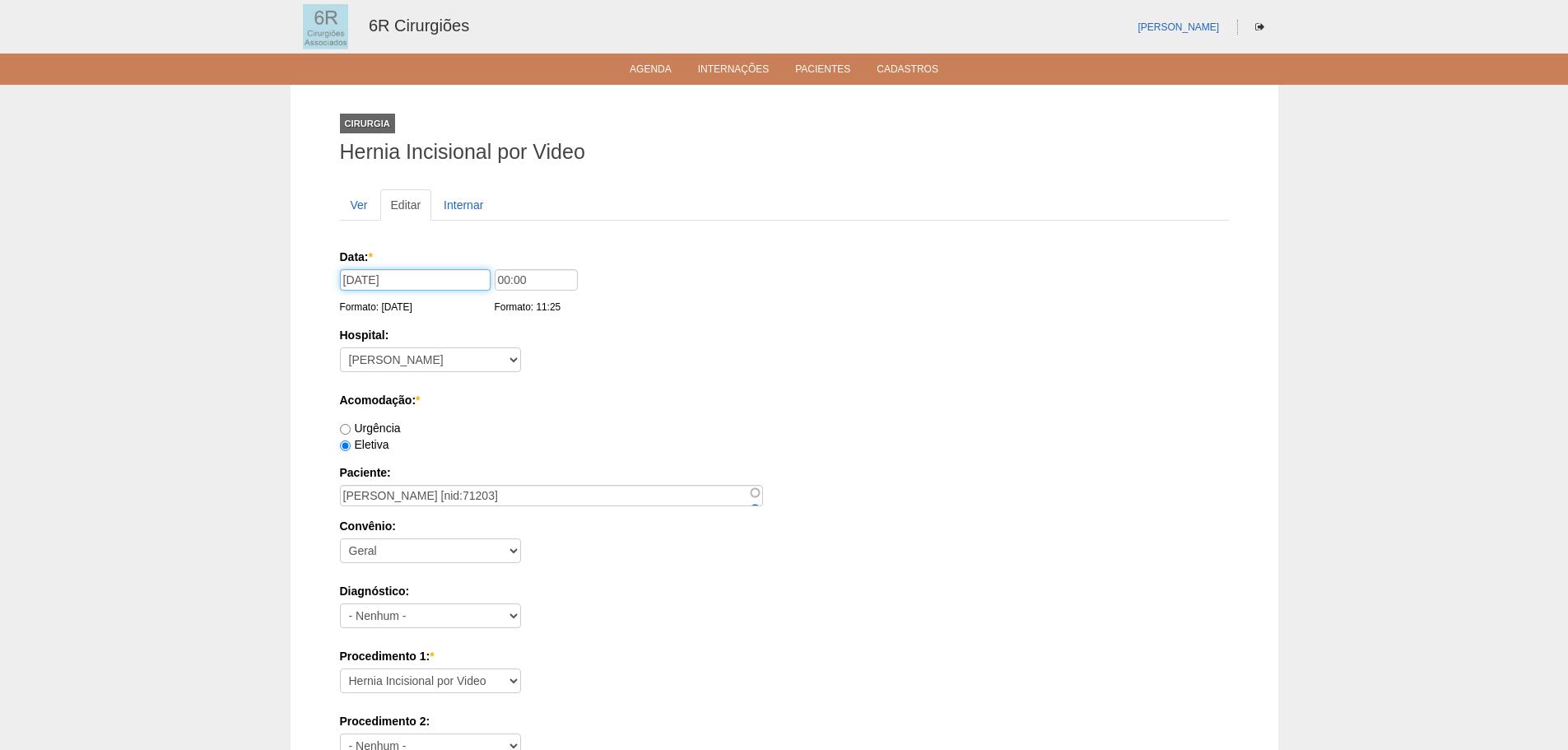
click at [417, 282] on input "[DATE]" at bounding box center [416, 280] width 151 height 22
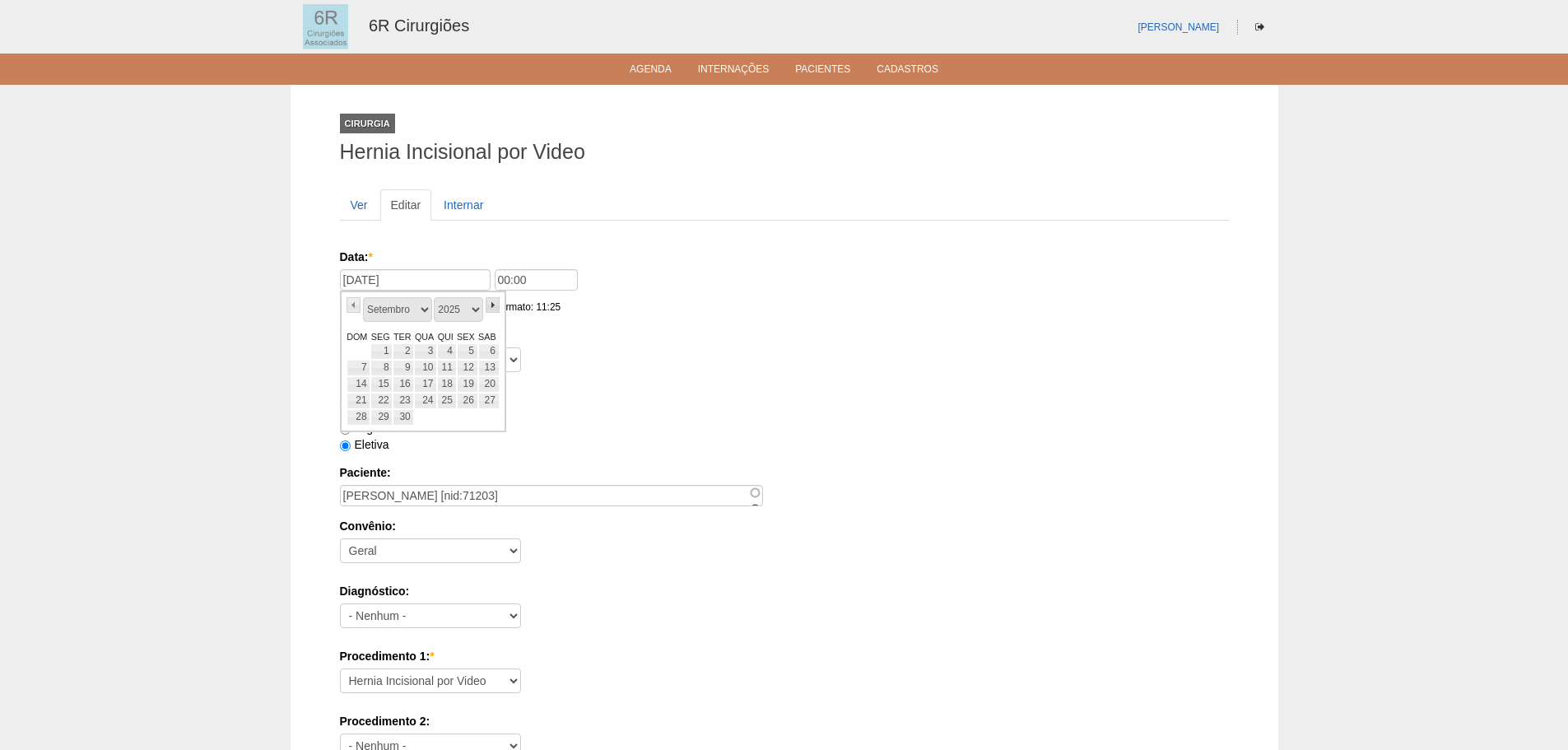
click at [496, 302] on link "»" at bounding box center [493, 305] width 15 height 15
click at [429, 413] on link "29" at bounding box center [425, 417] width 23 height 16
type input "[DATE]"
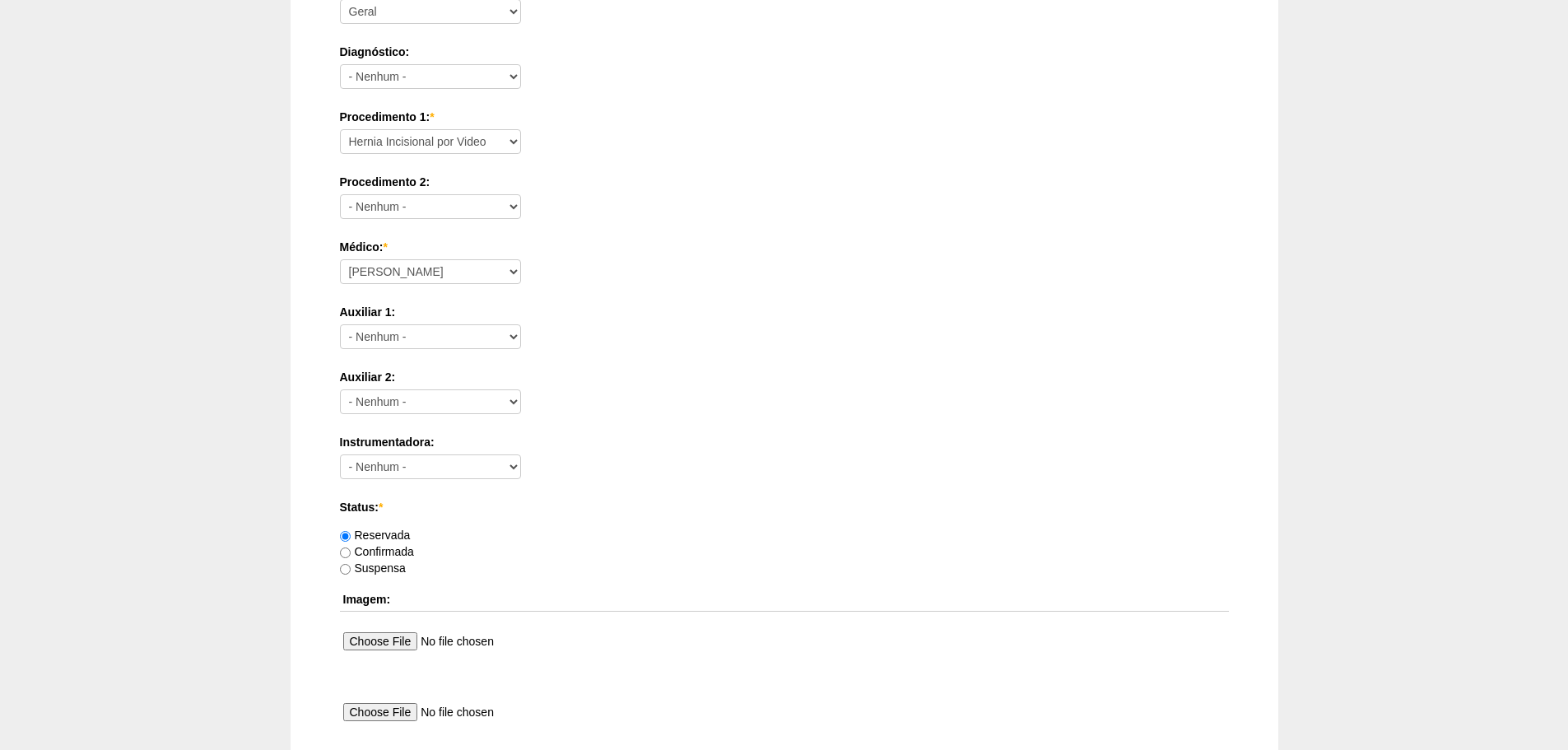
scroll to position [741, 0]
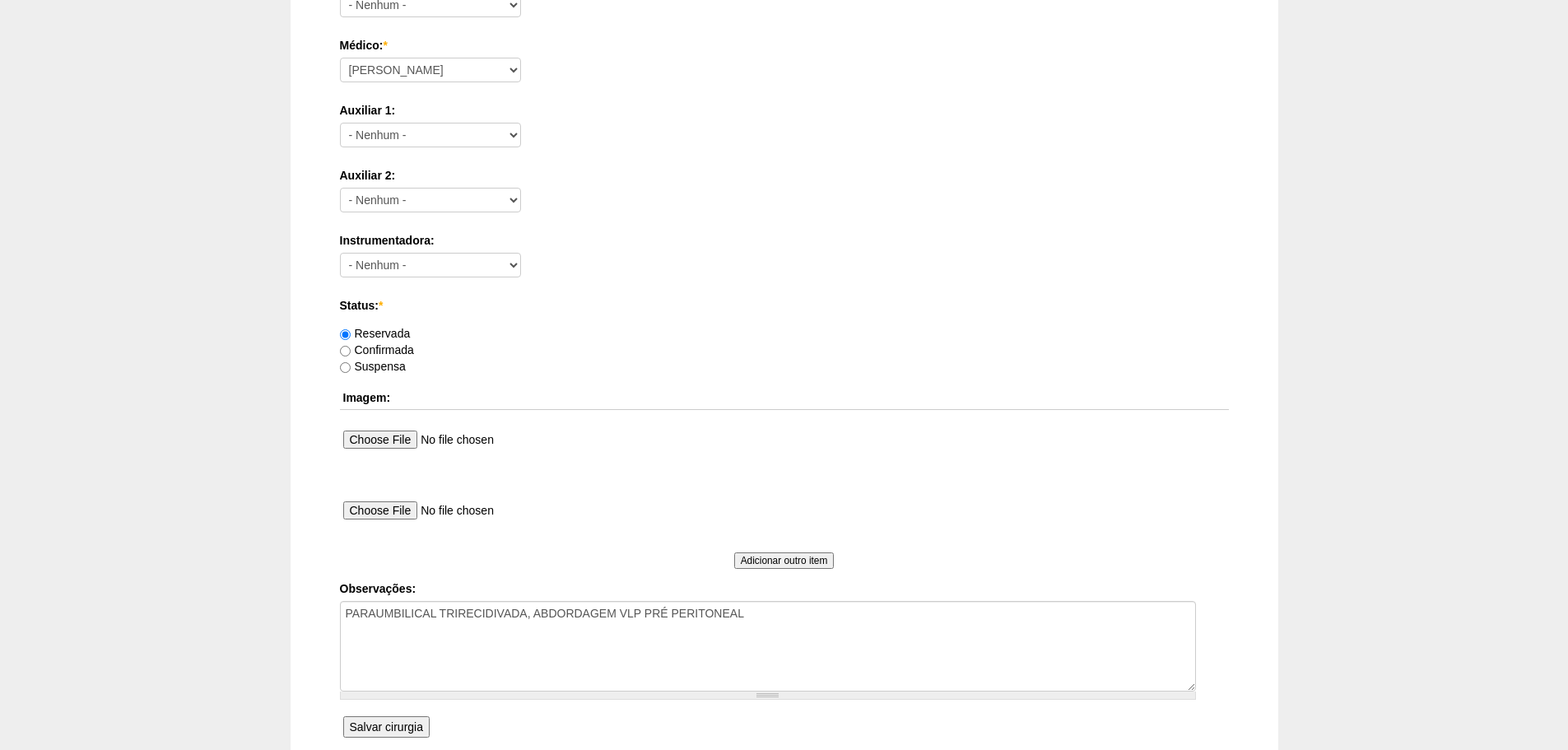
click at [414, 717] on input "Salvar cirurgia" at bounding box center [386, 727] width 86 height 22
